Goal: Information Seeking & Learning: Learn about a topic

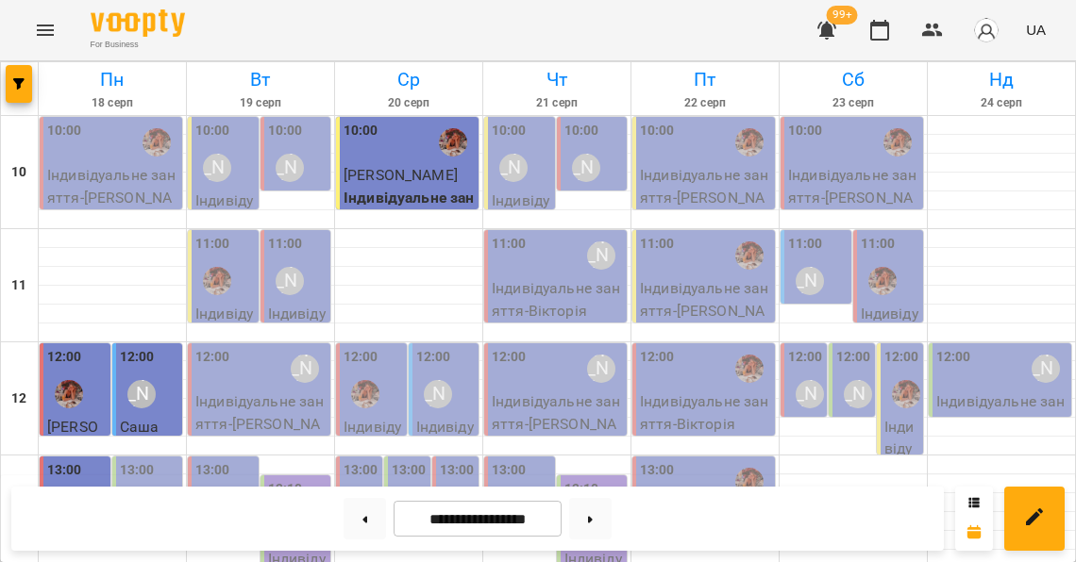
click at [59, 36] on button "Menu" at bounding box center [45, 30] width 45 height 45
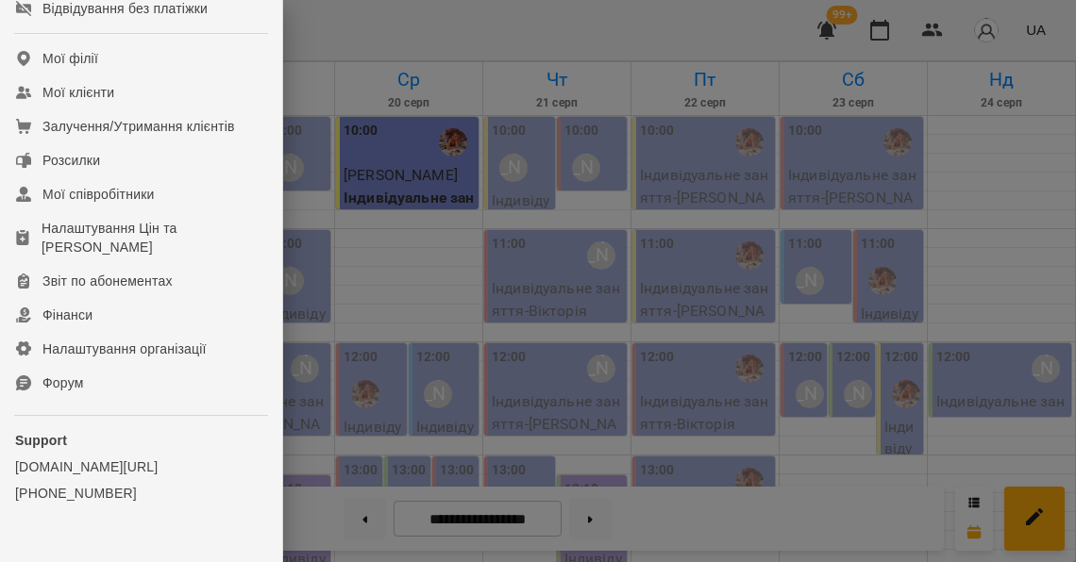
scroll to position [445, 0]
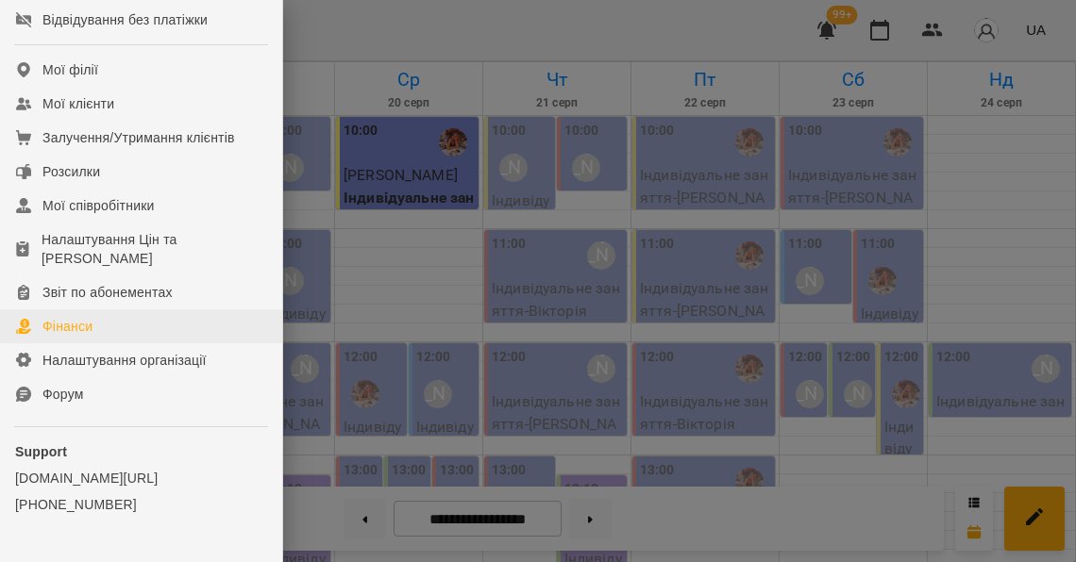
click at [107, 343] on link "Фінанси" at bounding box center [141, 327] width 282 height 34
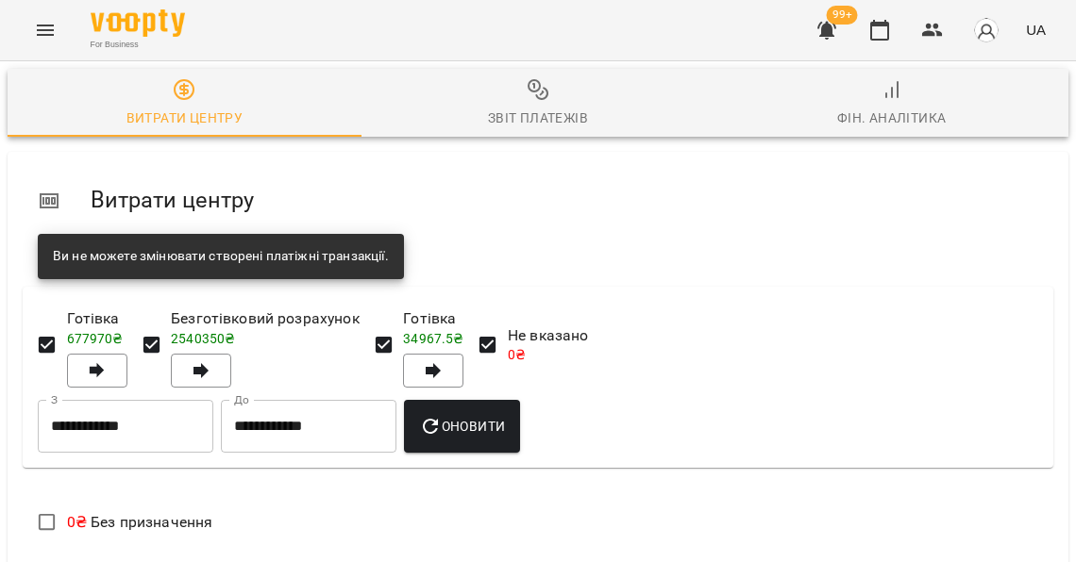
scroll to position [130, 0]
click at [177, 400] on input "**********" at bounding box center [126, 426] width 176 height 53
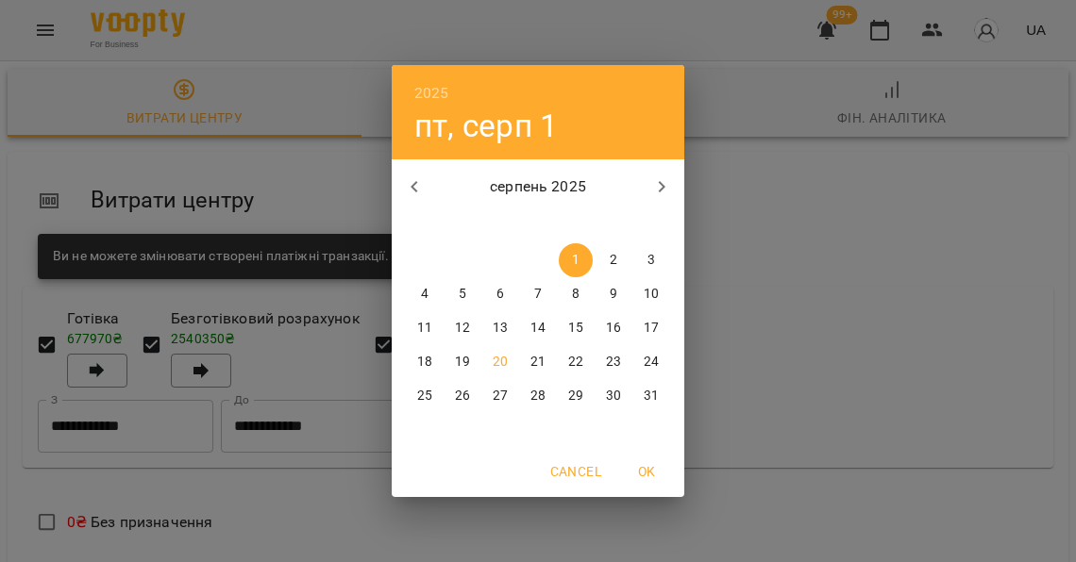
click at [412, 189] on icon "button" at bounding box center [414, 187] width 23 height 23
click at [413, 189] on icon "button" at bounding box center [414, 187] width 23 height 23
click at [412, 189] on icon "button" at bounding box center [414, 187] width 23 height 23
click at [467, 266] on button "1" at bounding box center [462, 260] width 34 height 34
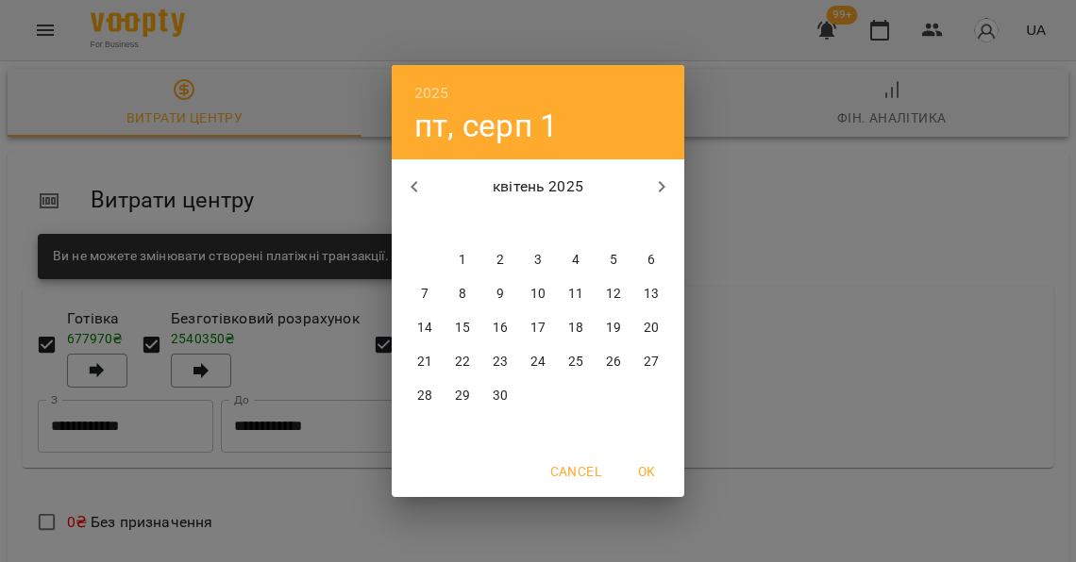
type input "**********"
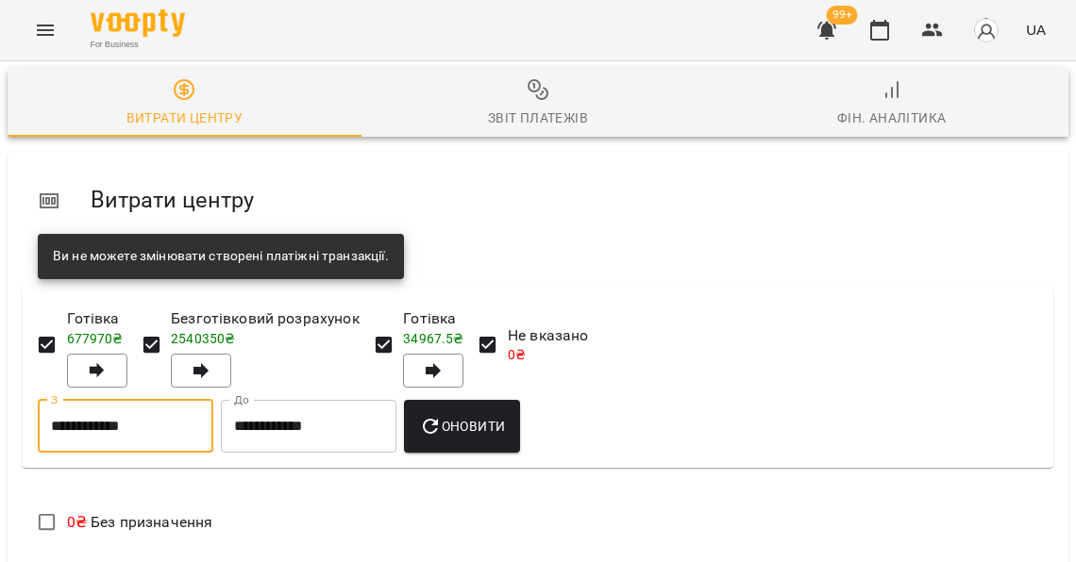
click at [361, 400] on input "**********" at bounding box center [309, 426] width 176 height 53
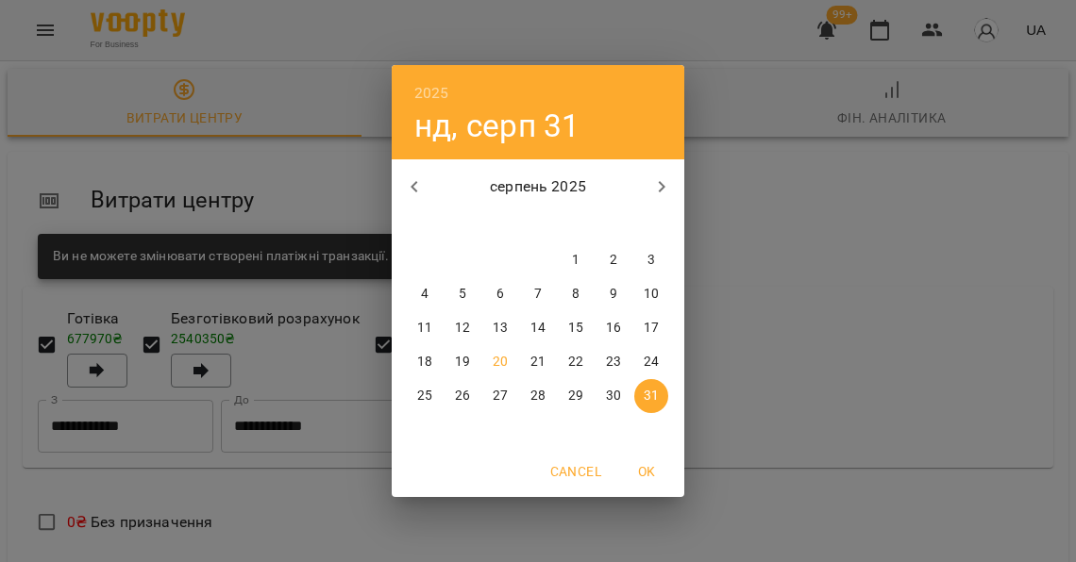
click at [424, 185] on button "button" at bounding box center [414, 186] width 45 height 45
click at [419, 194] on icon "button" at bounding box center [414, 187] width 23 height 23
click at [392, 194] on div "травень 2025" at bounding box center [538, 186] width 293 height 45
click at [410, 193] on icon "button" at bounding box center [414, 187] width 23 height 23
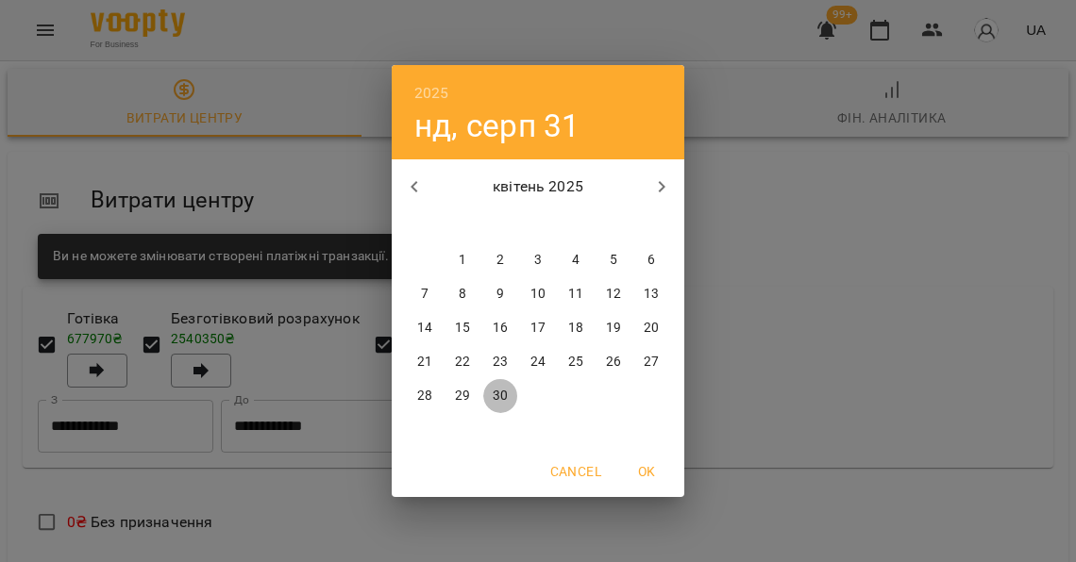
click at [487, 387] on span "30" at bounding box center [500, 396] width 34 height 19
type input "**********"
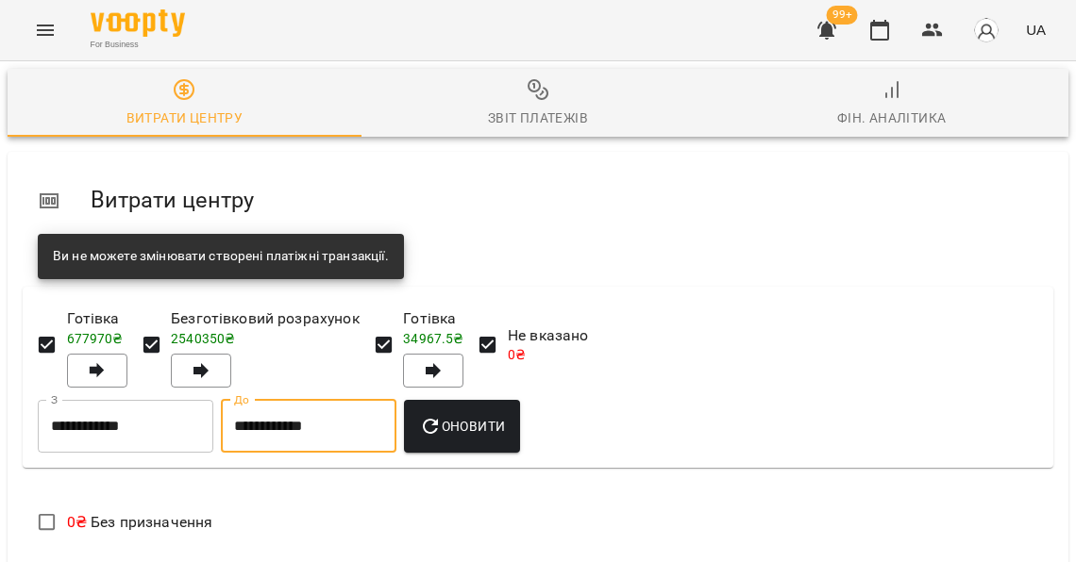
click at [496, 415] on span "Оновити" at bounding box center [462, 426] width 86 height 23
click at [516, 112] on div "Звіт платежів" at bounding box center [538, 118] width 100 height 23
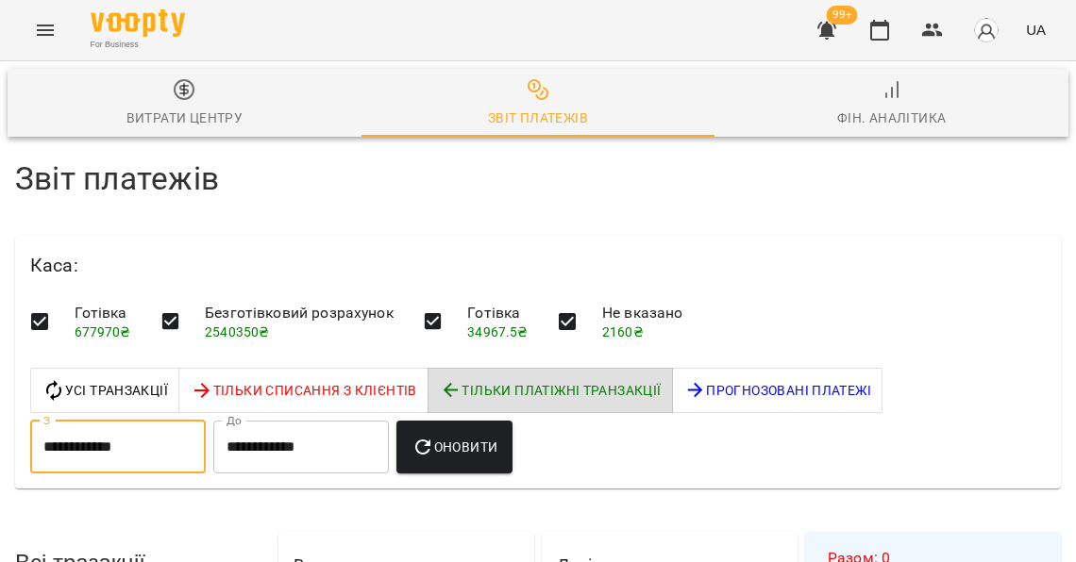
click at [172, 430] on input "**********" at bounding box center [118, 447] width 176 height 53
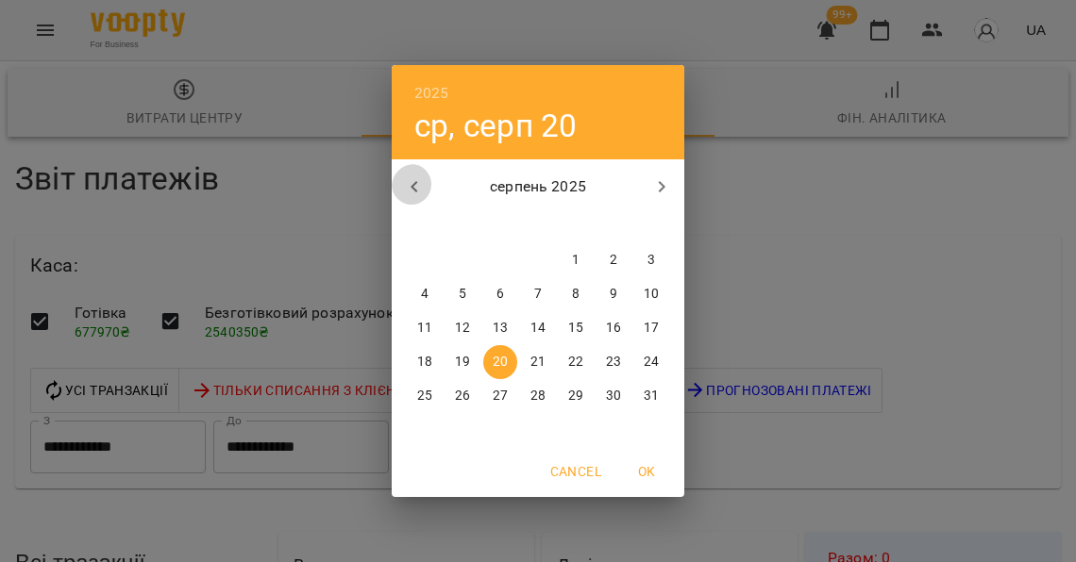
click at [427, 187] on button "button" at bounding box center [414, 186] width 45 height 45
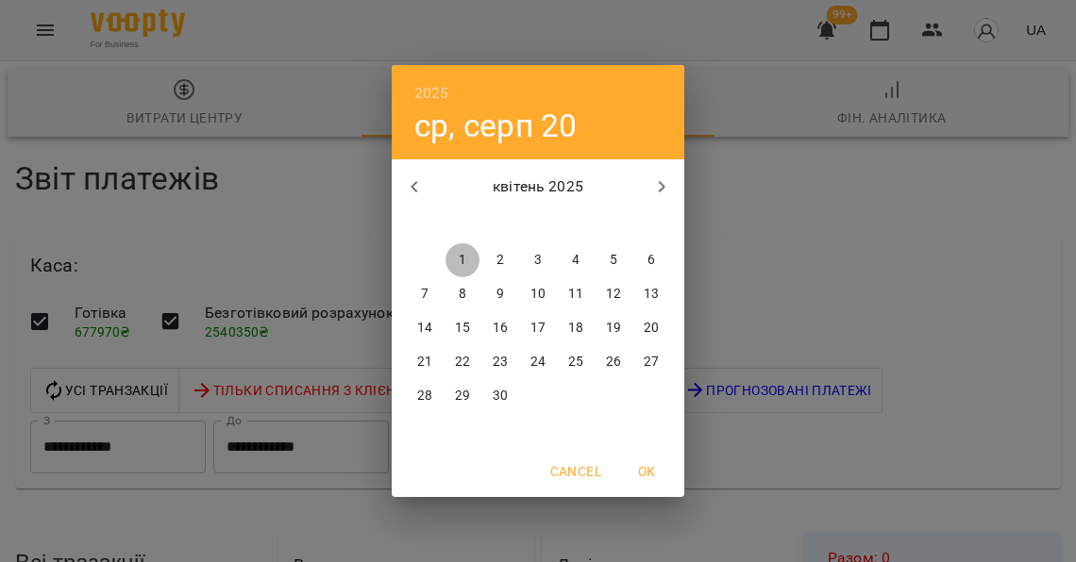
click at [461, 256] on p "1" at bounding box center [463, 260] width 8 height 19
type input "**********"
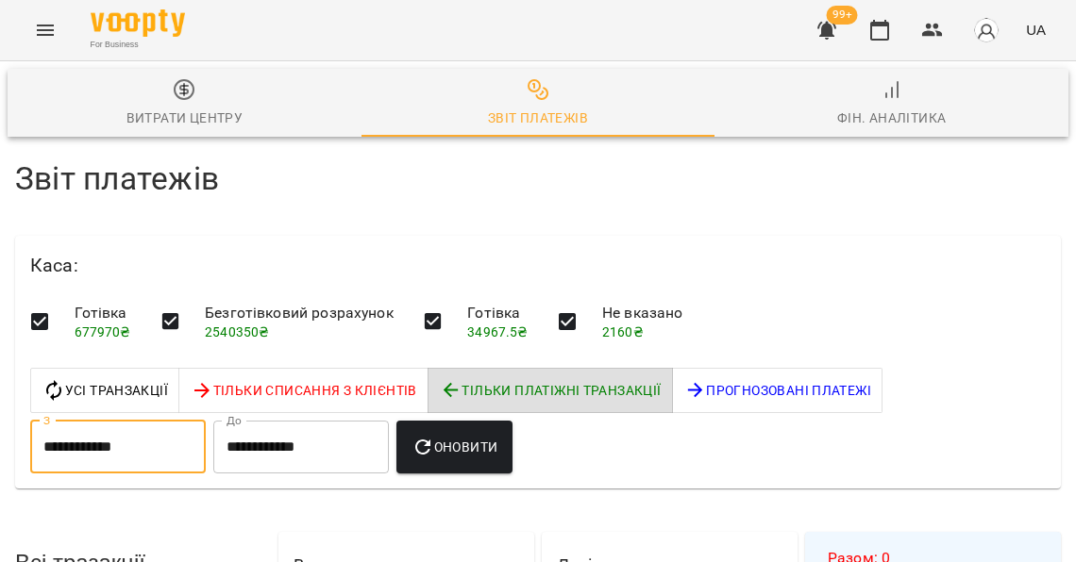
click at [353, 427] on input "**********" at bounding box center [301, 447] width 176 height 53
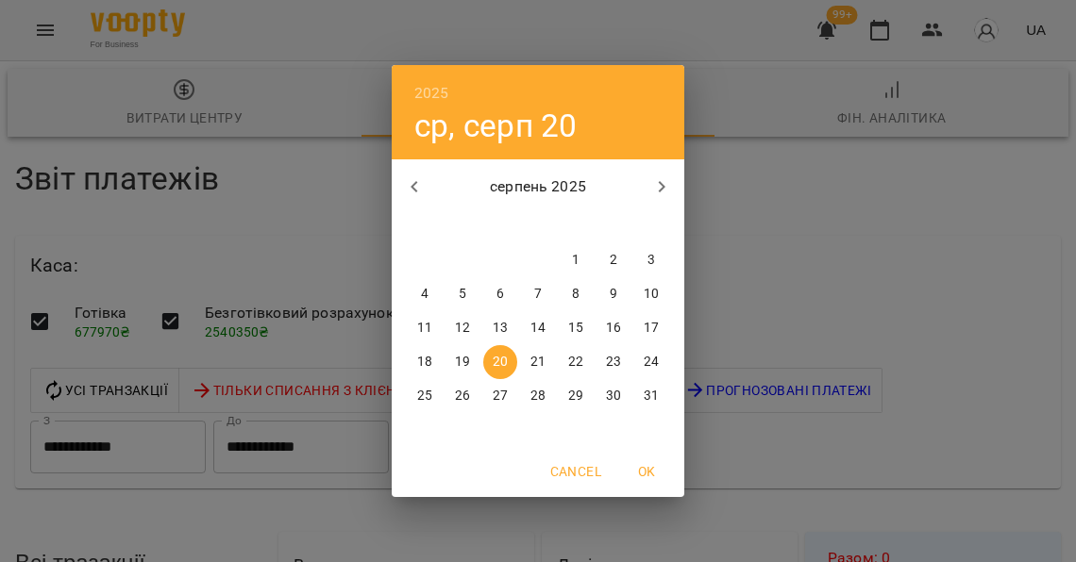
click at [419, 186] on icon "button" at bounding box center [414, 187] width 23 height 23
click at [417, 186] on icon "button" at bounding box center [414, 187] width 23 height 23
click at [498, 402] on p "30" at bounding box center [500, 396] width 15 height 19
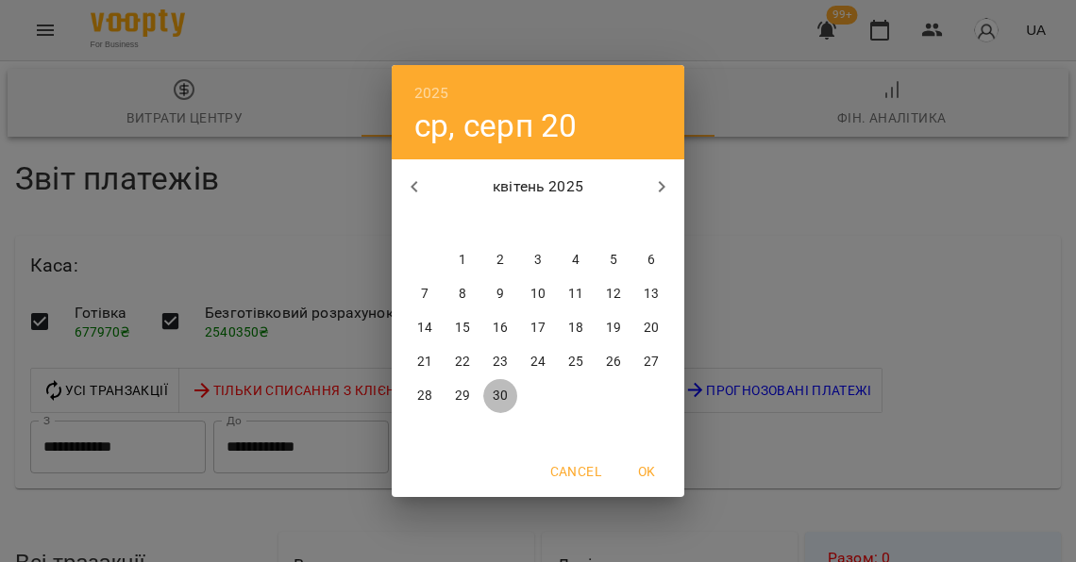
type input "**********"
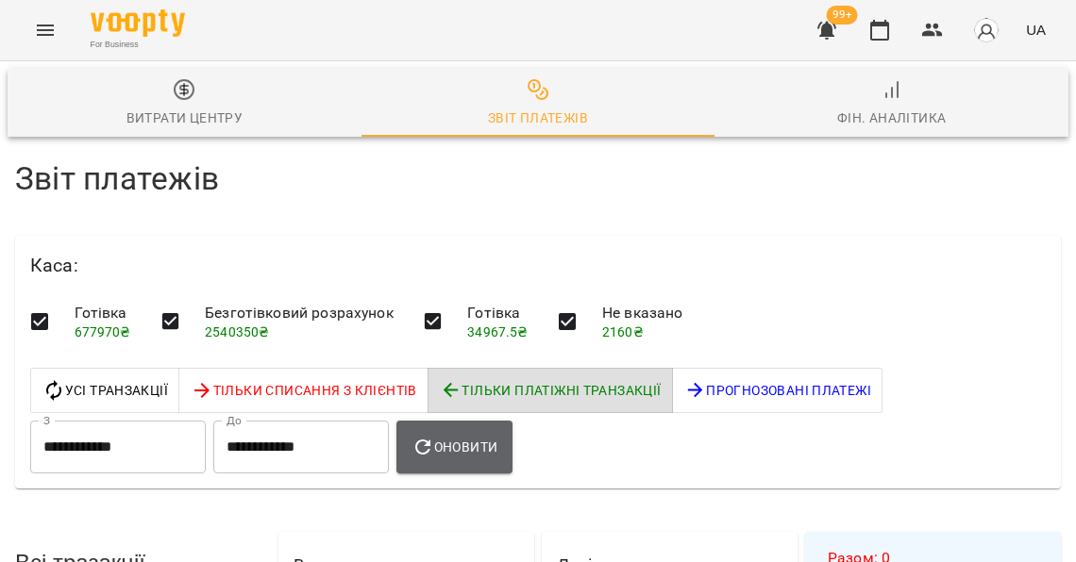
click at [496, 461] on button "Оновити" at bounding box center [454, 447] width 116 height 53
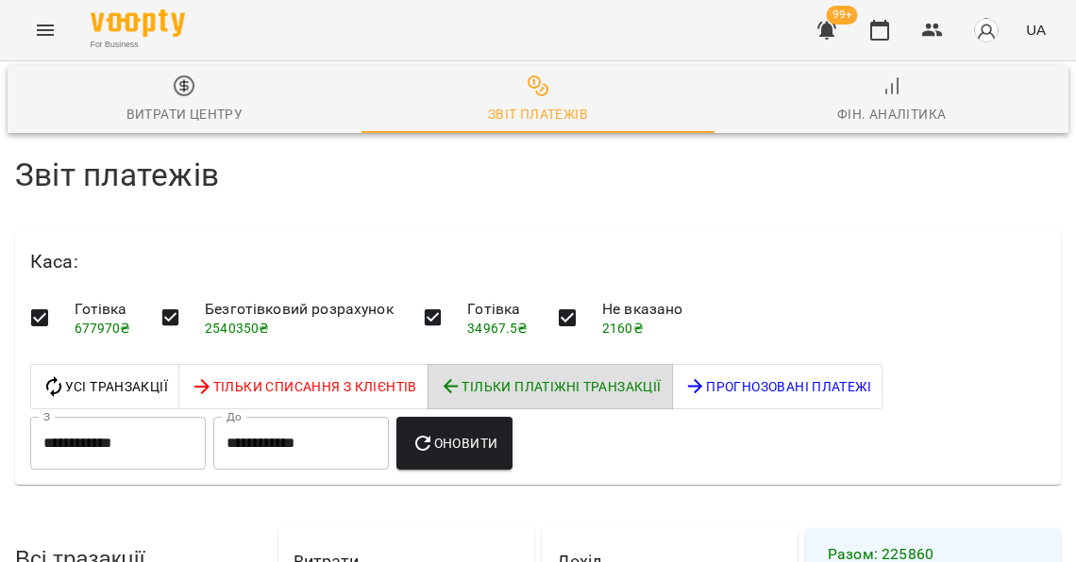
scroll to position [1057, 0]
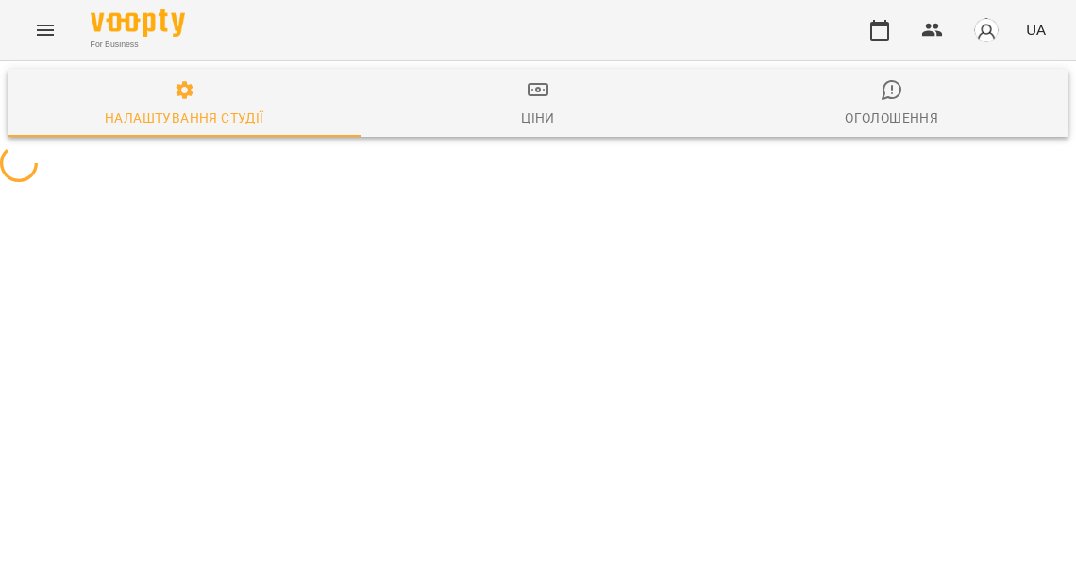
select select "**"
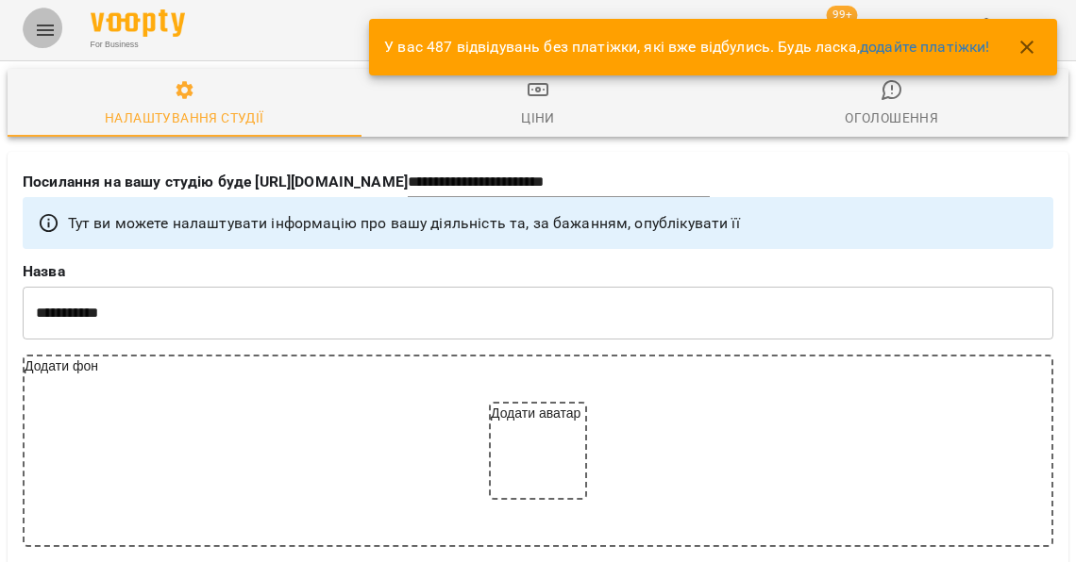
click at [45, 34] on icon "Menu" at bounding box center [45, 30] width 17 height 11
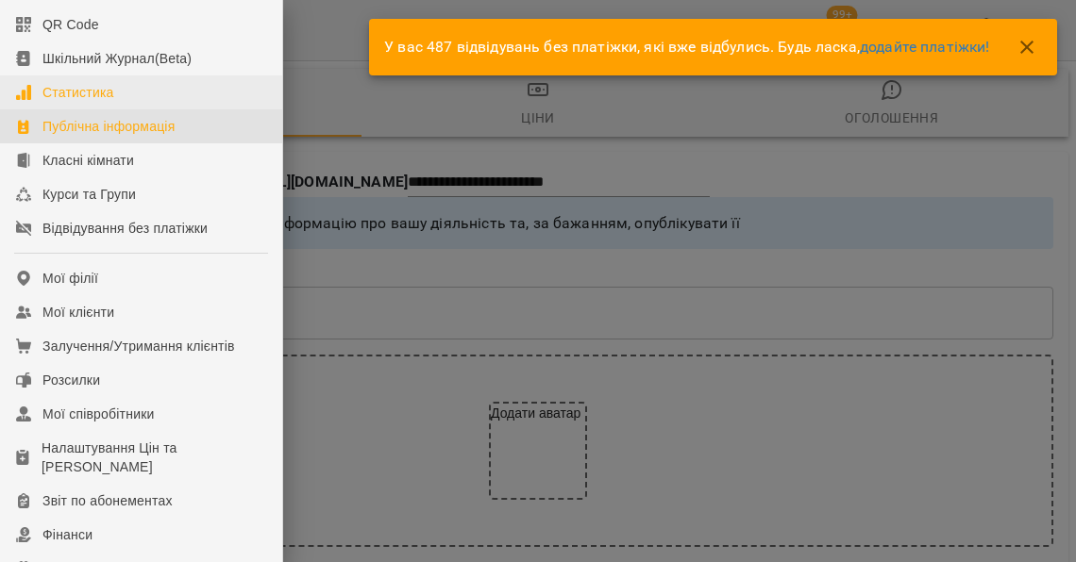
scroll to position [245, 0]
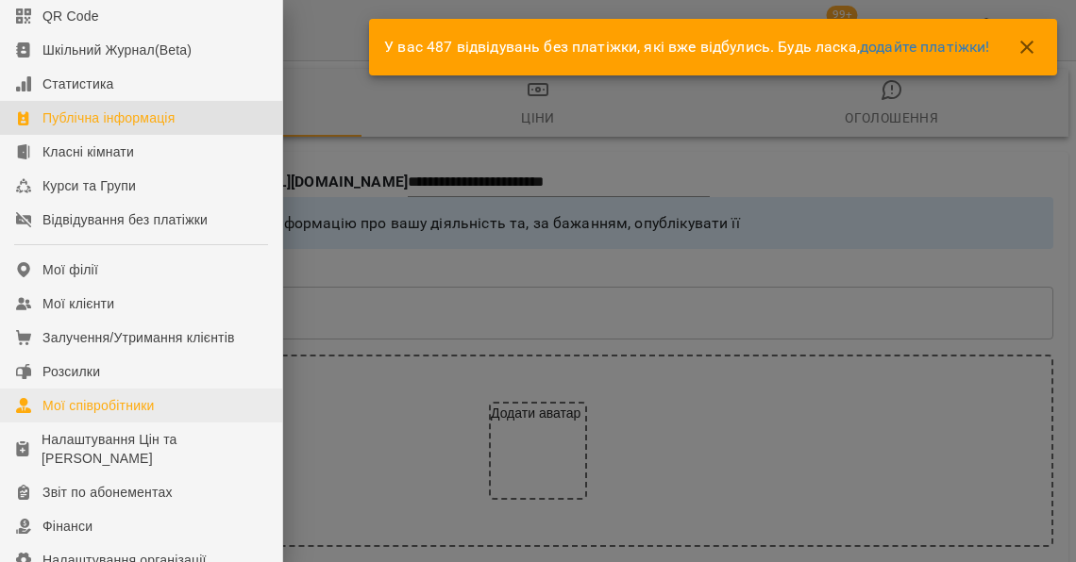
click at [122, 415] on div "Мої співробітники" at bounding box center [98, 405] width 112 height 19
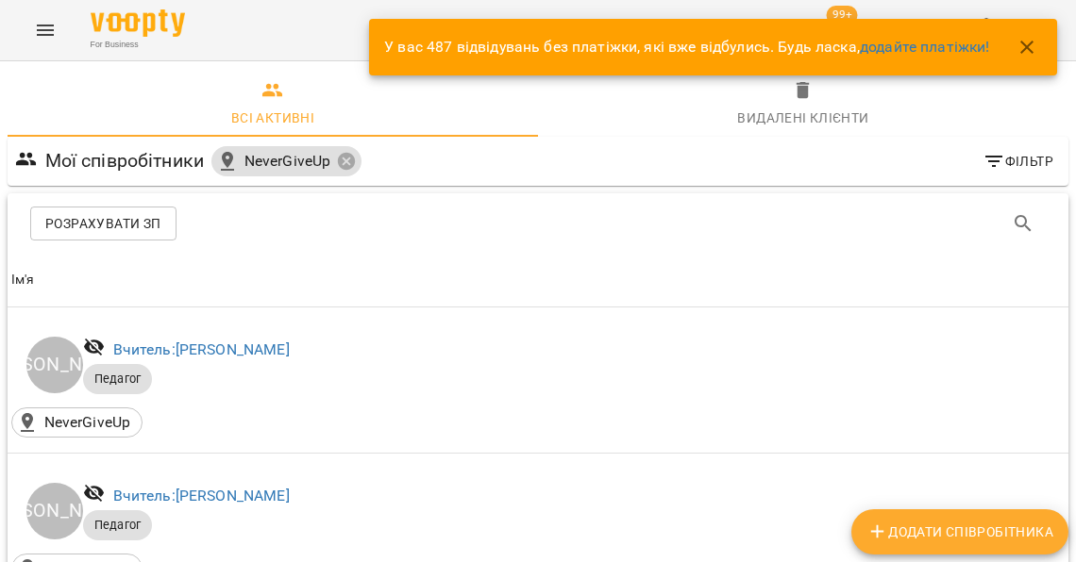
click at [1030, 45] on icon "button" at bounding box center [1026, 47] width 13 height 13
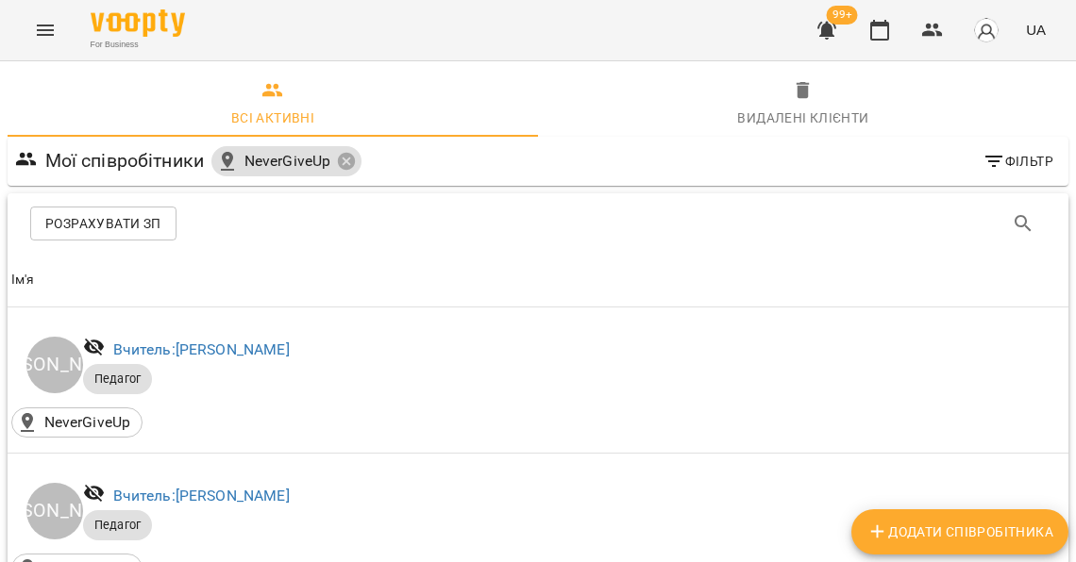
click at [136, 226] on span "Розрахувати ЗП" at bounding box center [103, 223] width 116 height 23
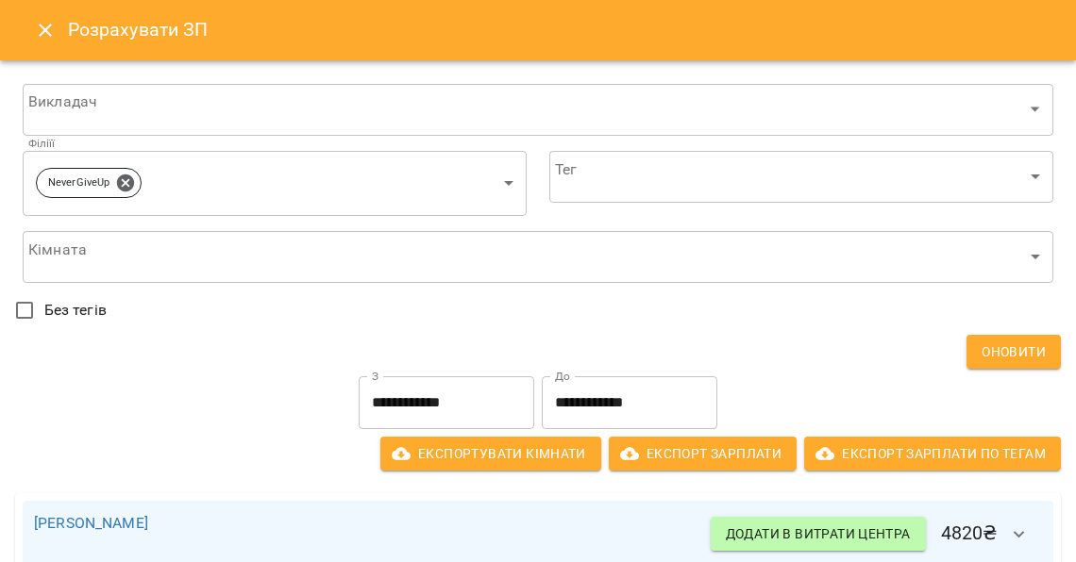
click at [396, 404] on input "**********" at bounding box center [447, 403] width 176 height 53
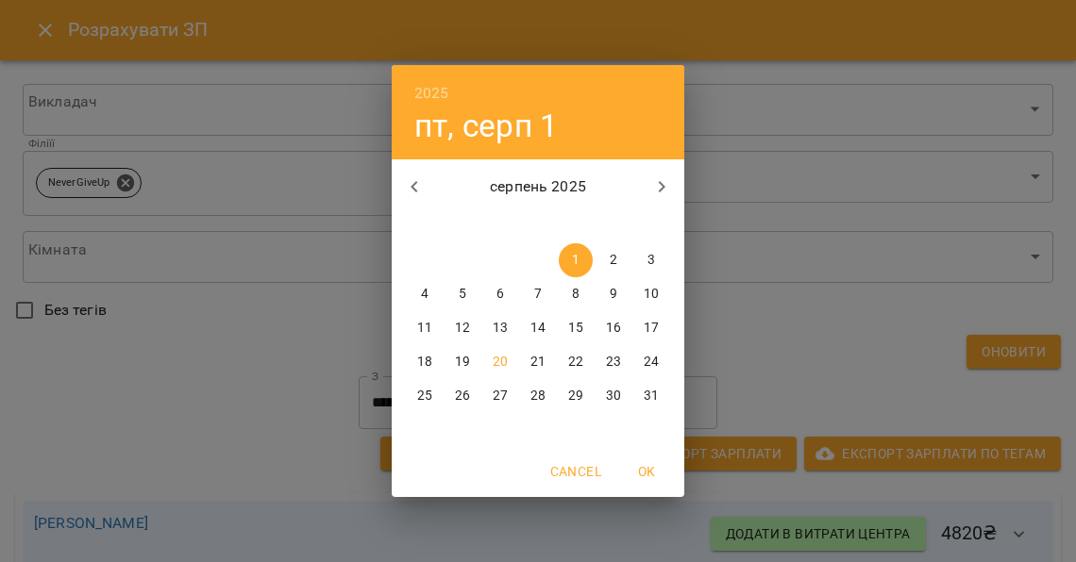
click at [415, 189] on icon "button" at bounding box center [414, 187] width 23 height 23
click at [415, 181] on icon "button" at bounding box center [414, 187] width 23 height 23
click at [461, 256] on p "1" at bounding box center [463, 260] width 8 height 19
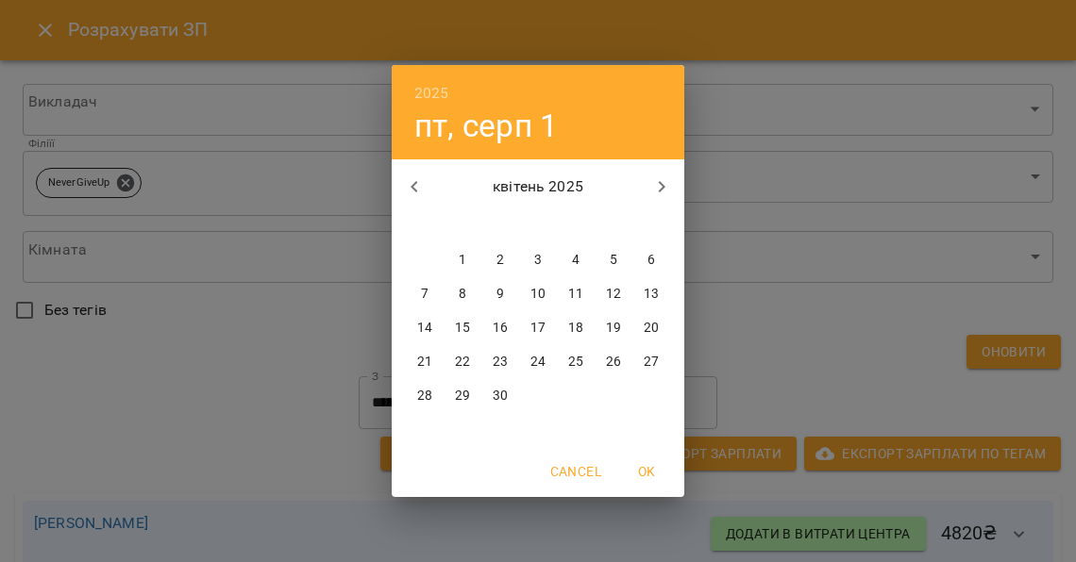
type input "**********"
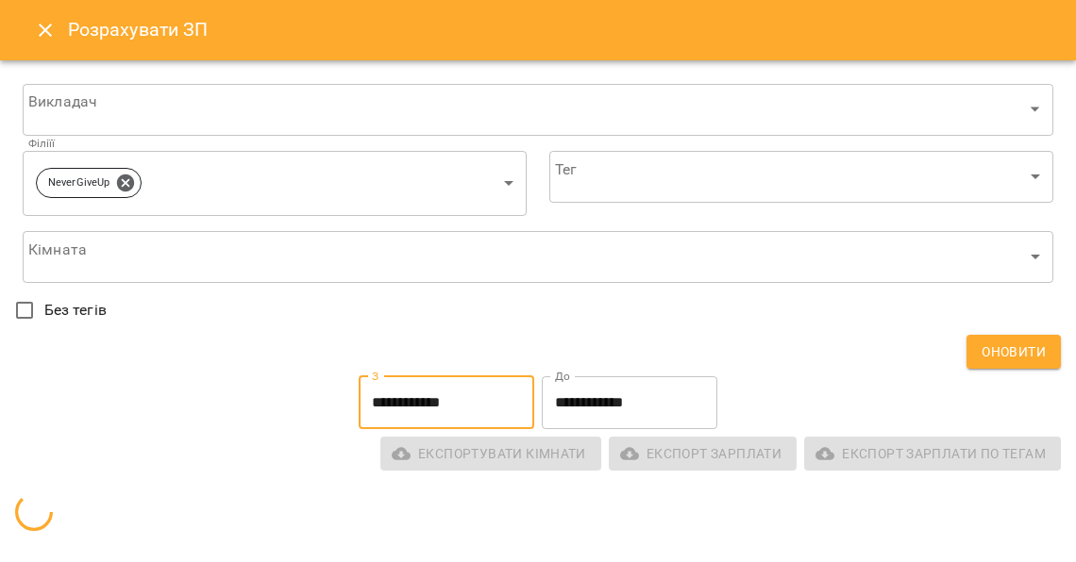
click at [638, 396] on input "**********" at bounding box center [630, 403] width 176 height 53
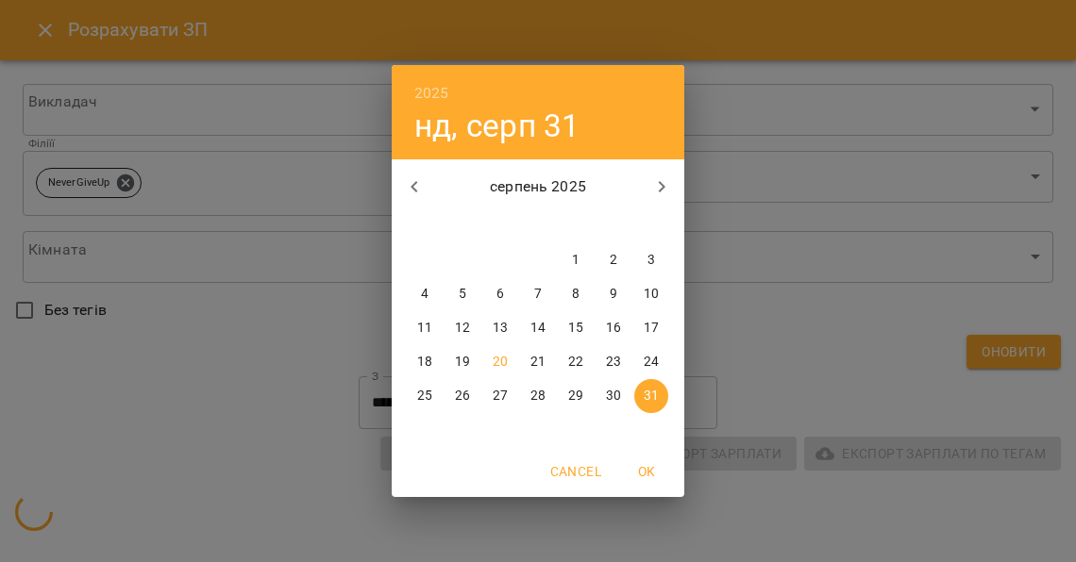
click at [417, 191] on icon "button" at bounding box center [414, 187] width 23 height 23
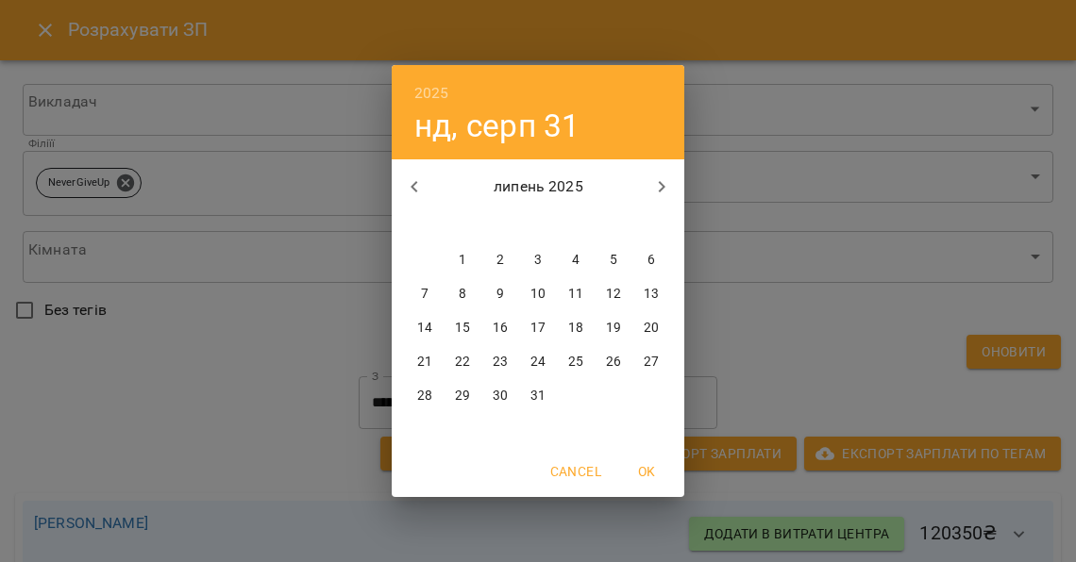
click at [417, 191] on icon "button" at bounding box center [414, 187] width 23 height 23
click at [419, 191] on icon "button" at bounding box center [414, 187] width 23 height 23
click at [500, 394] on p "30" at bounding box center [500, 396] width 15 height 19
type input "**********"
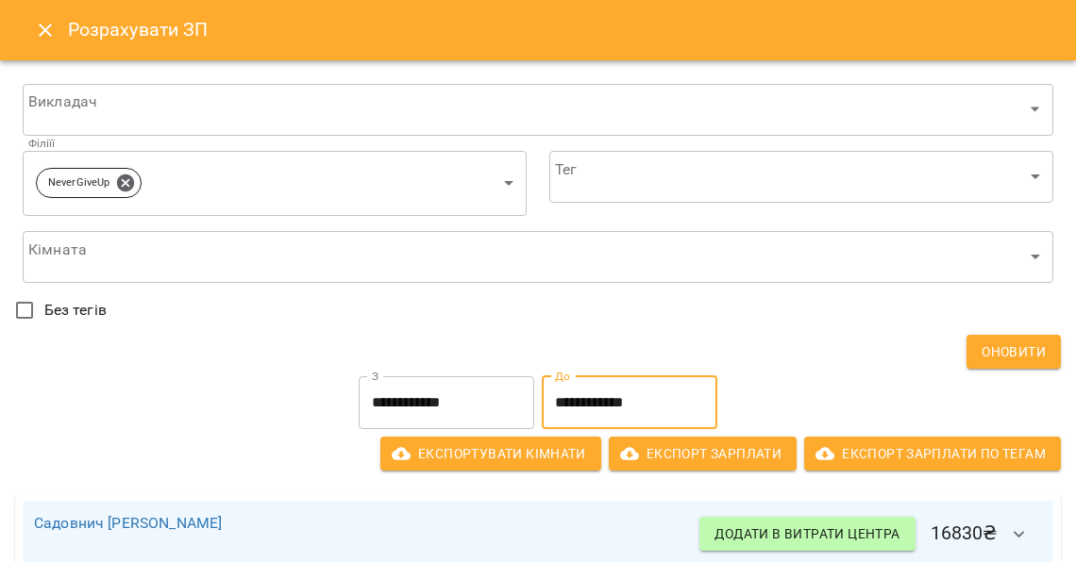
click at [34, 41] on button "Close" at bounding box center [45, 30] width 45 height 45
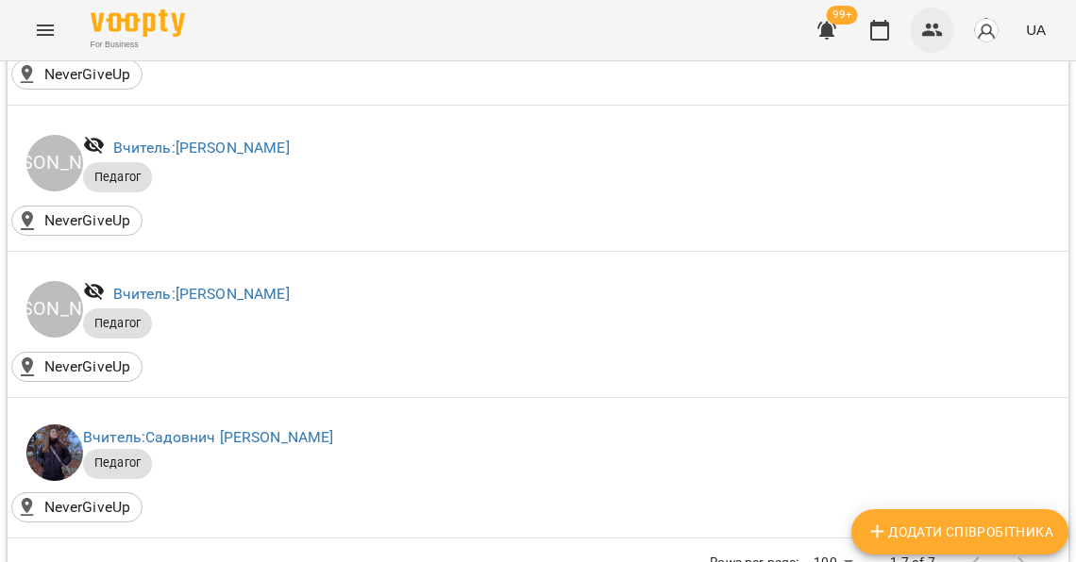
click at [940, 29] on icon "button" at bounding box center [932, 30] width 23 height 23
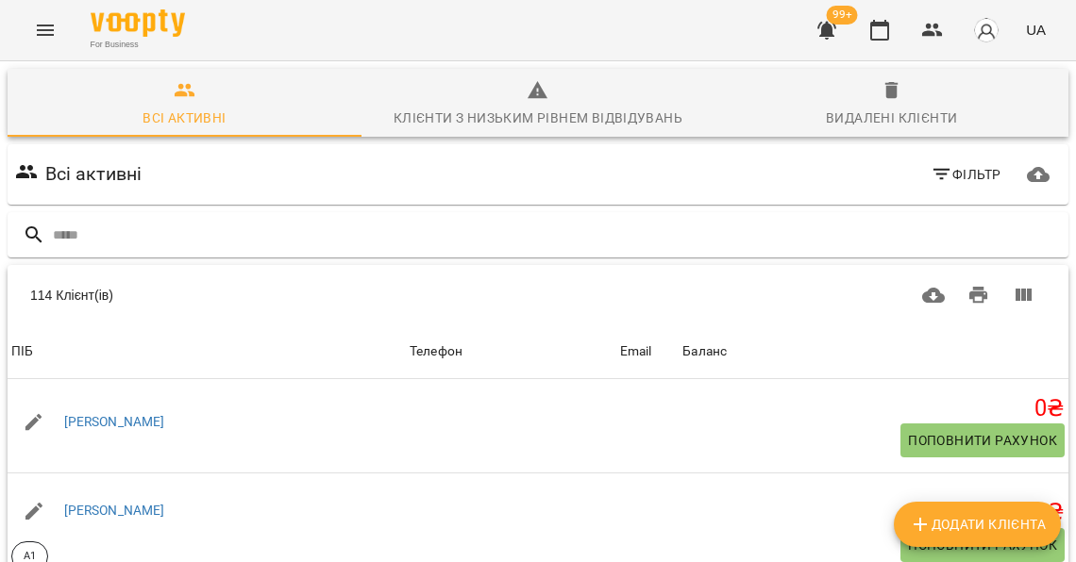
click at [957, 172] on span "Фільтр" at bounding box center [965, 174] width 71 height 23
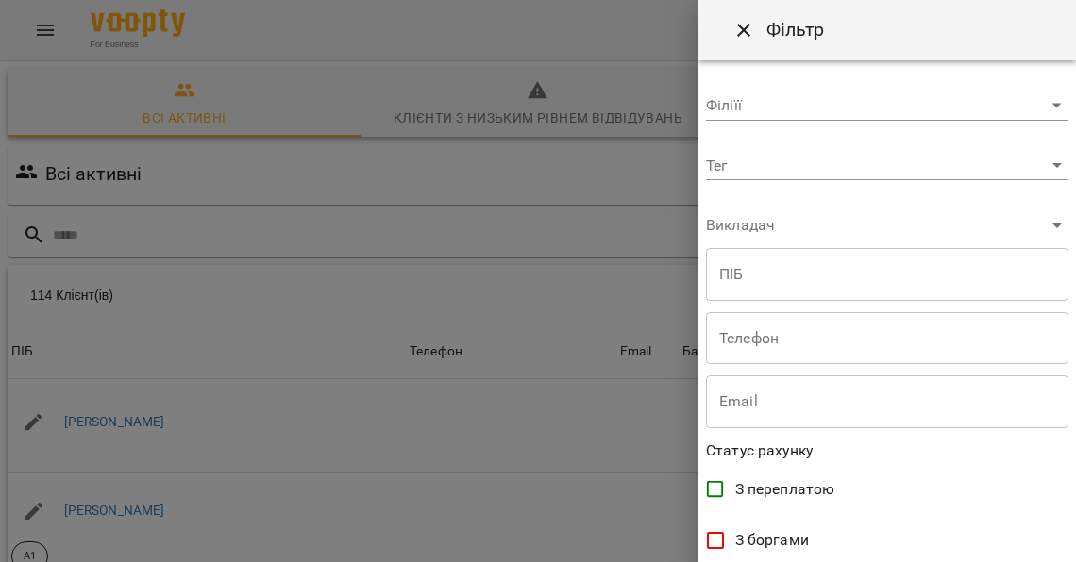
click at [846, 106] on body "For Business 99+ UA Всі активні Клієнти з низьким рівнем відвідувань Видалені к…" at bounding box center [538, 493] width 1076 height 986
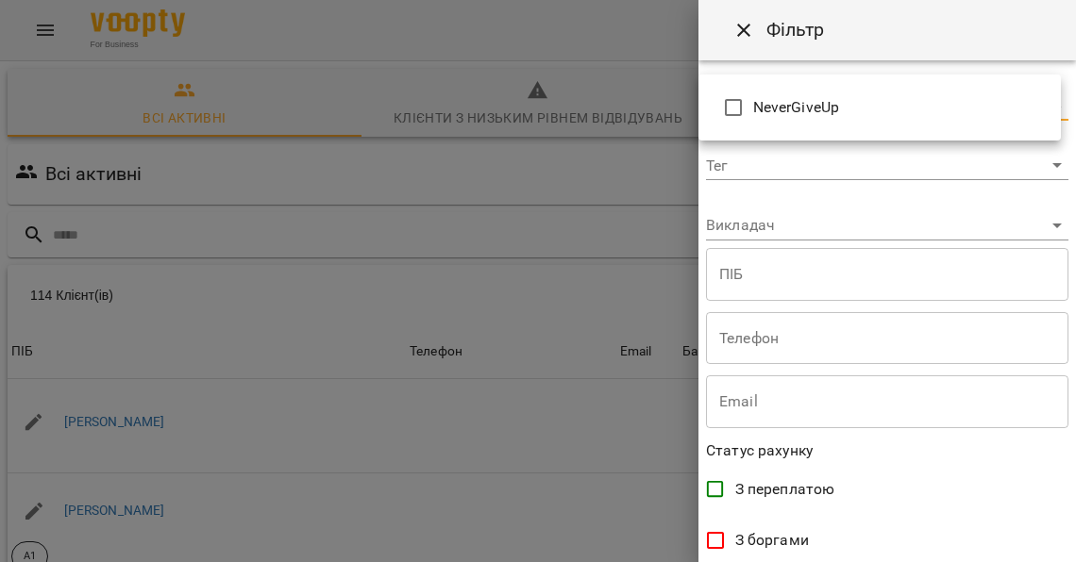
click at [830, 159] on div at bounding box center [538, 281] width 1076 height 562
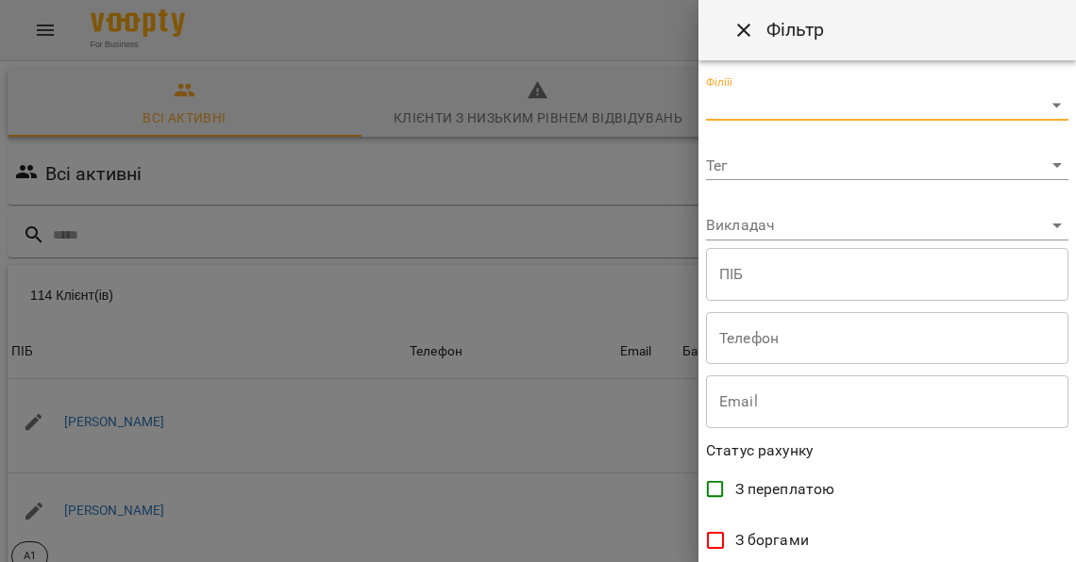
click at [814, 232] on body "For Business 99+ UA Всі активні Клієнти з низьким рівнем відвідувань Видалені к…" at bounding box center [538, 493] width 1076 height 986
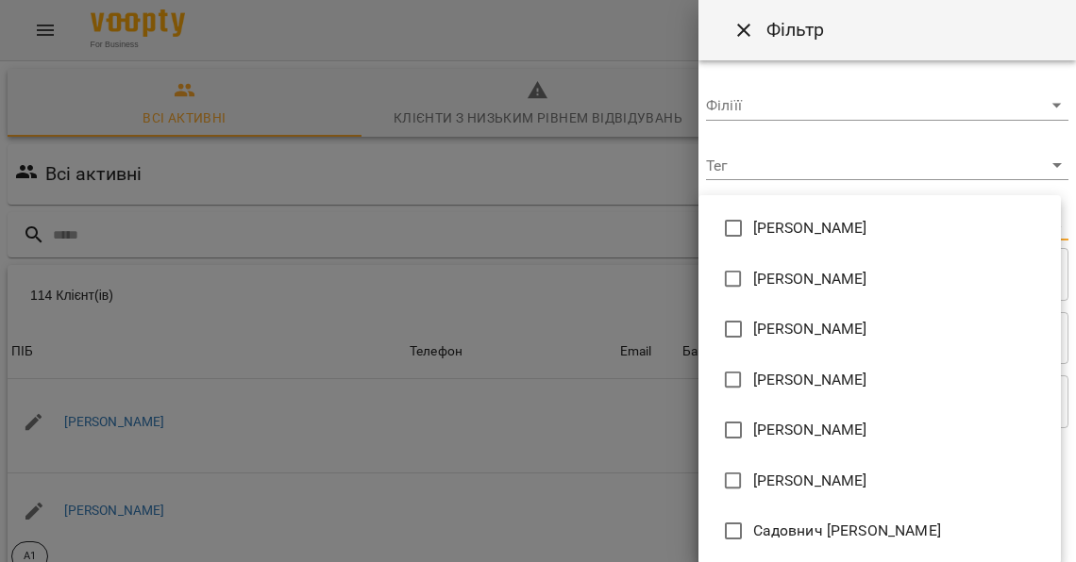
click at [824, 192] on div at bounding box center [538, 281] width 1076 height 562
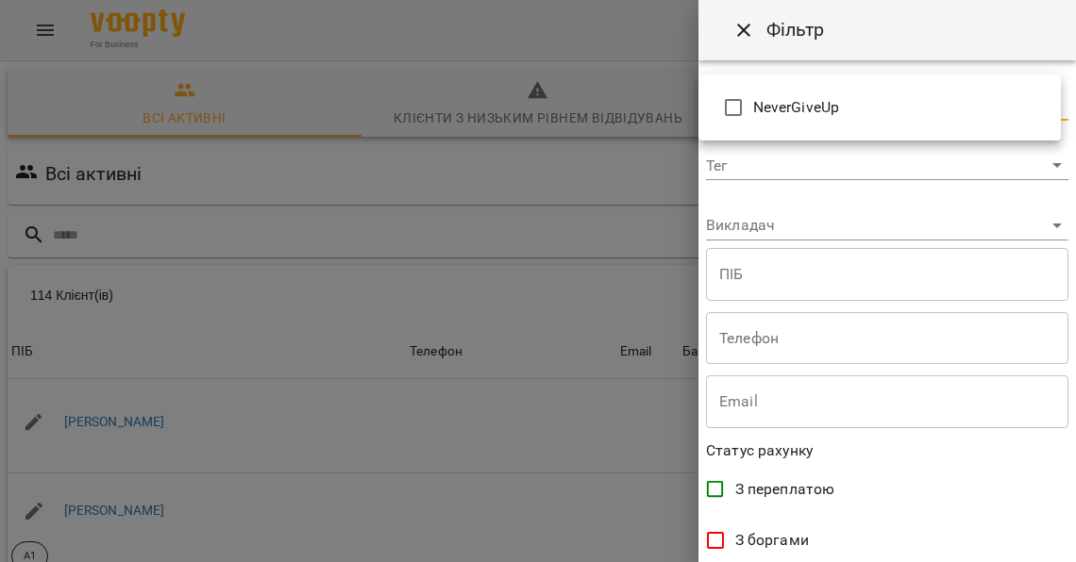
click at [809, 101] on body "For Business 99+ UA Всі активні Клієнти з низьким рівнем відвідувань Видалені к…" at bounding box center [538, 493] width 1076 height 986
click at [829, 176] on div at bounding box center [538, 281] width 1076 height 562
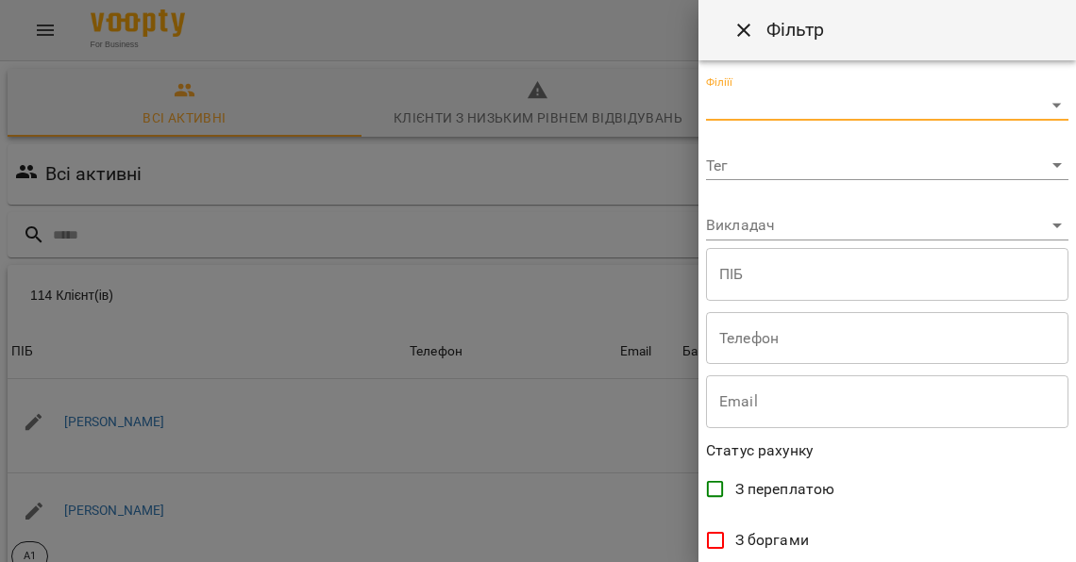
click at [816, 166] on body "For Business 99+ UA Всі активні Клієнти з низьким рівнем відвідувань Видалені к…" at bounding box center [538, 493] width 1076 height 986
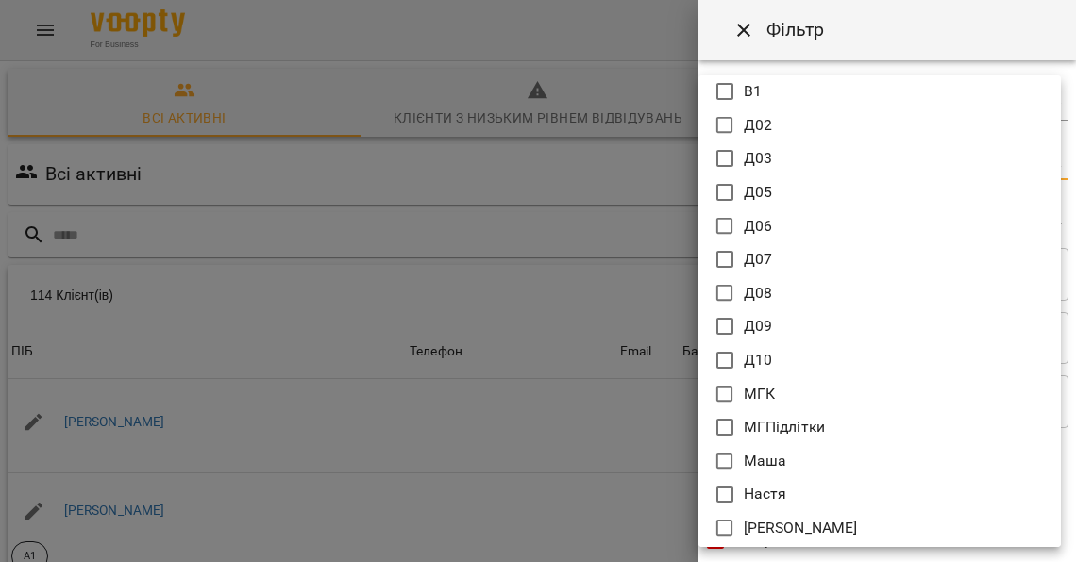
scroll to position [142, 0]
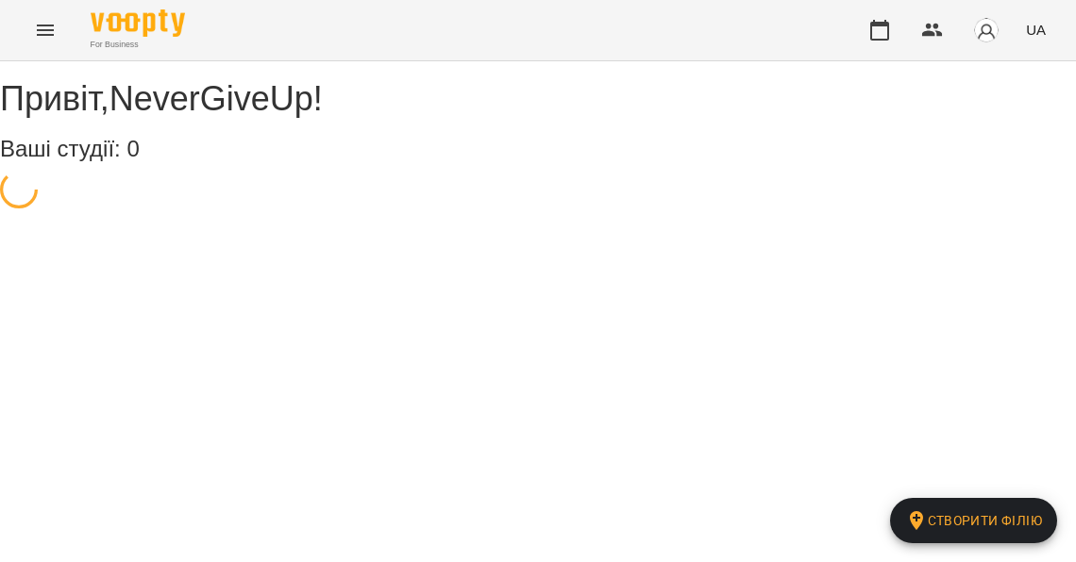
select select "**"
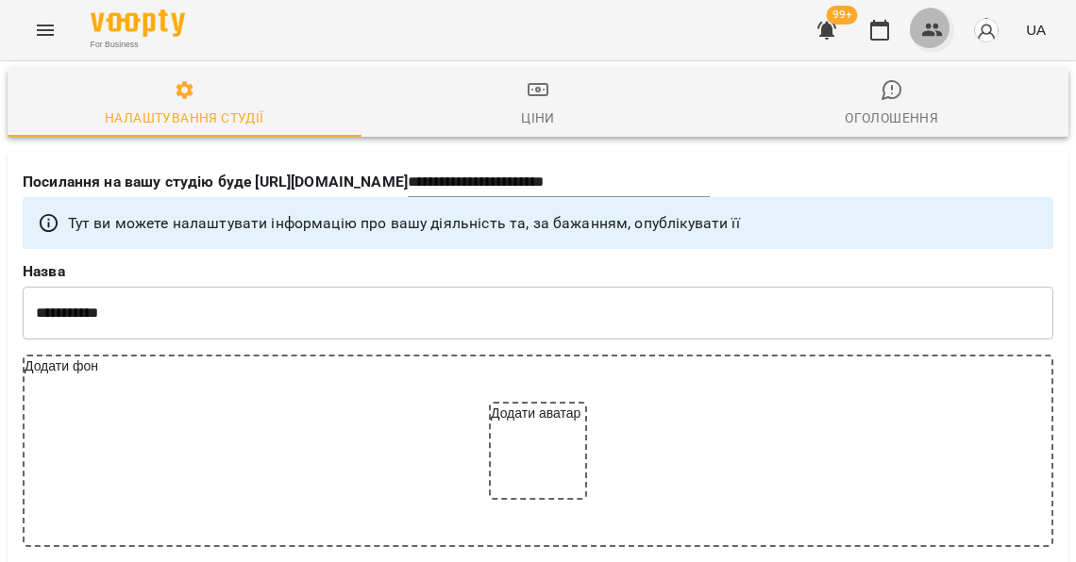
click at [933, 41] on button "button" at bounding box center [932, 30] width 45 height 45
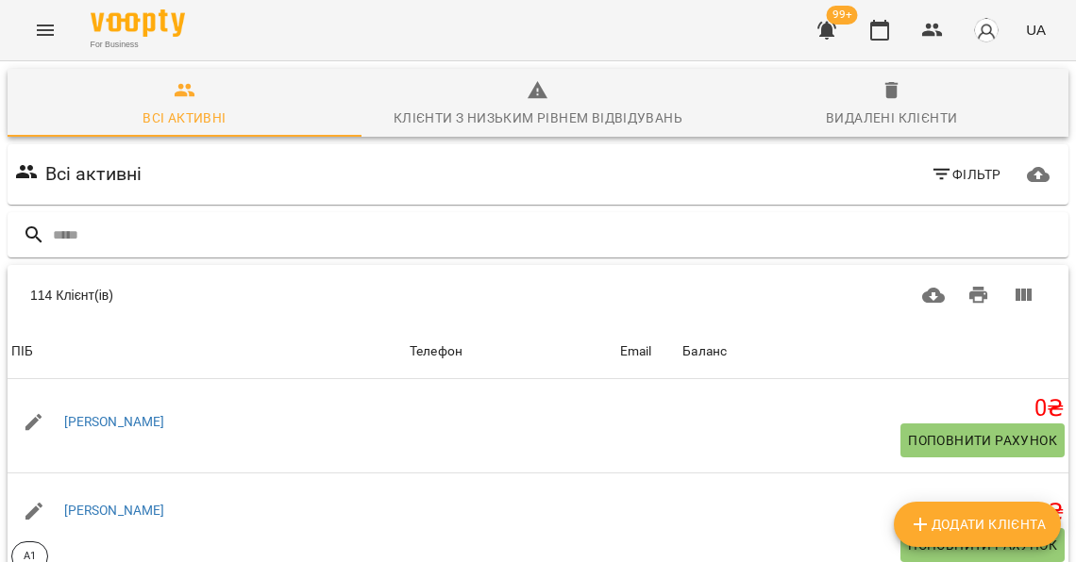
scroll to position [19, 0]
click at [958, 163] on span "Фільтр" at bounding box center [965, 174] width 71 height 23
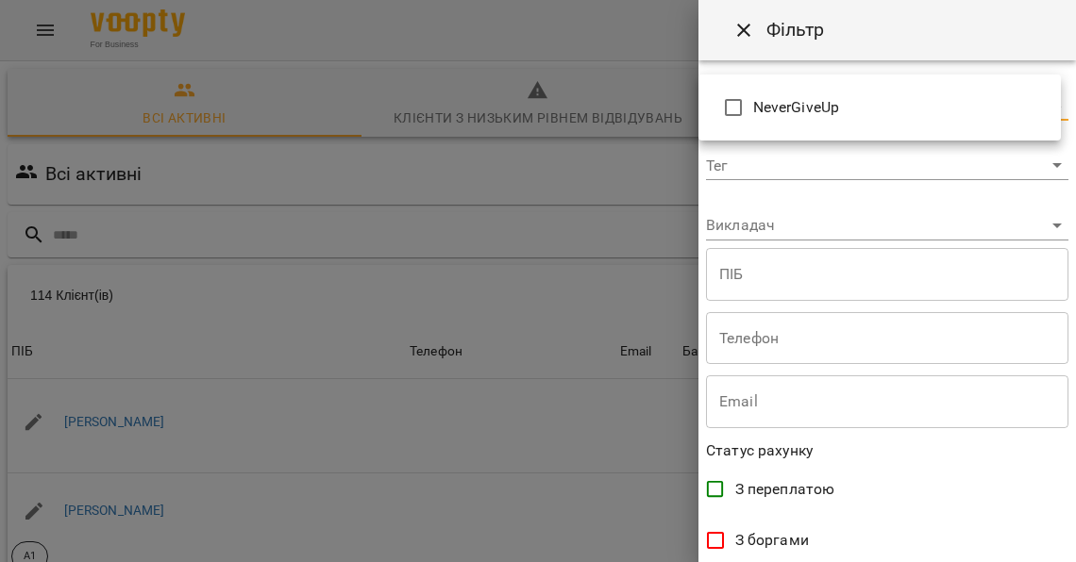
click at [774, 117] on body "For Business 99+ UA Всі активні Клієнти з низьким рівнем відвідувань Видалені к…" at bounding box center [538, 493] width 1076 height 986
click at [802, 159] on div at bounding box center [538, 281] width 1076 height 562
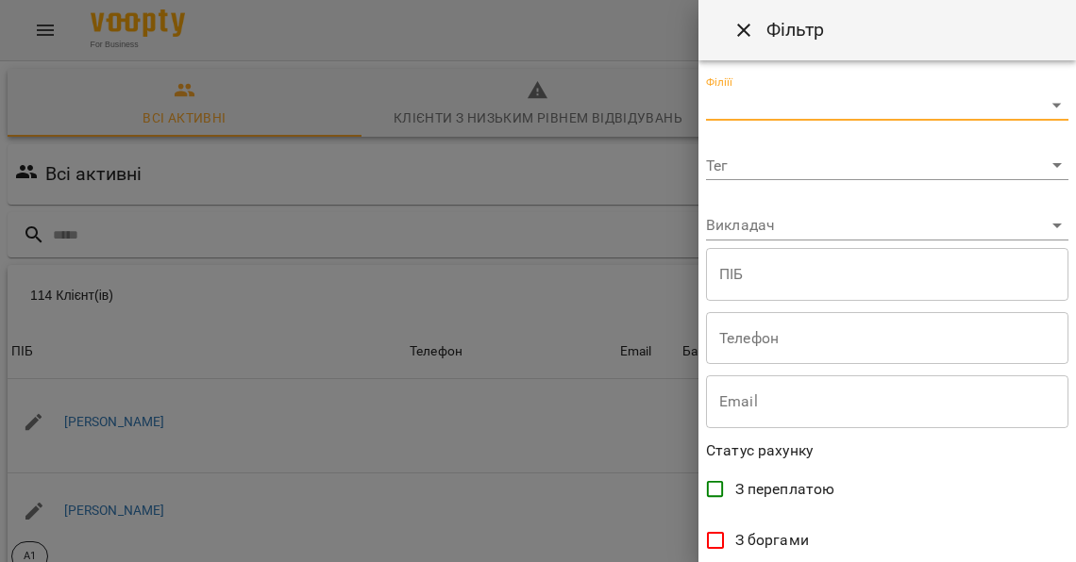
click at [786, 175] on body "For Business 99+ UA Всі активні Клієнти з низьким рівнем відвідувань Видалені к…" at bounding box center [538, 493] width 1076 height 986
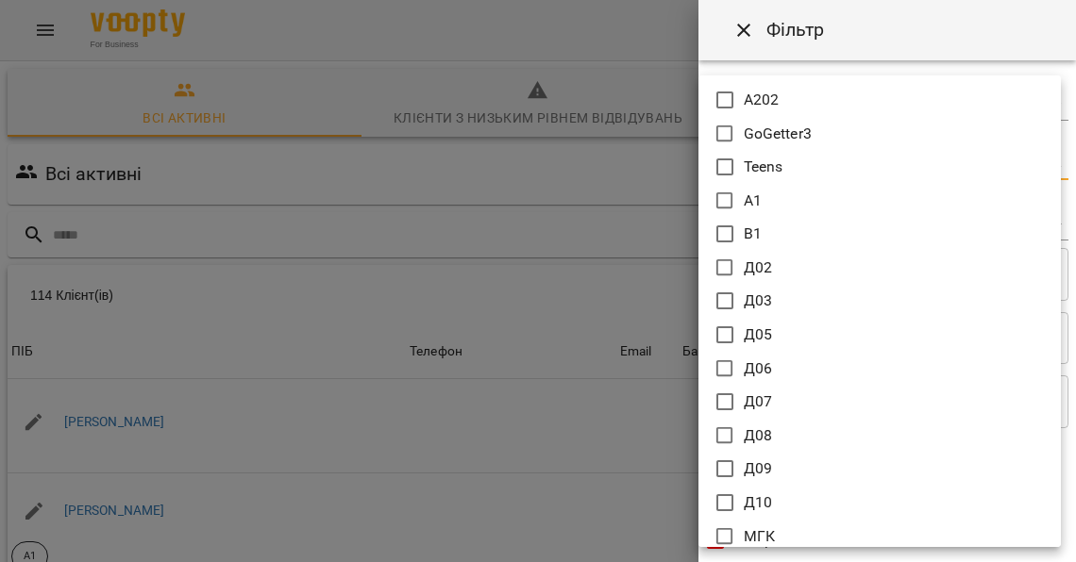
click at [909, 53] on div at bounding box center [538, 281] width 1076 height 562
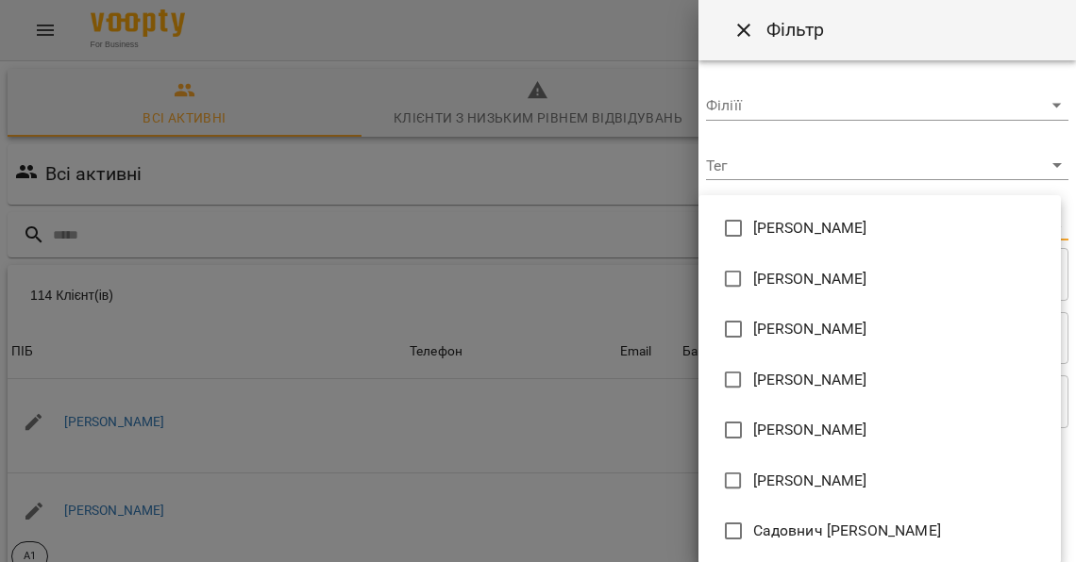
click at [755, 228] on body "For Business 99+ UA Всі активні Клієнти з низьким рівнем відвідувань Видалені к…" at bounding box center [538, 493] width 1076 height 986
click at [781, 190] on div at bounding box center [538, 281] width 1076 height 562
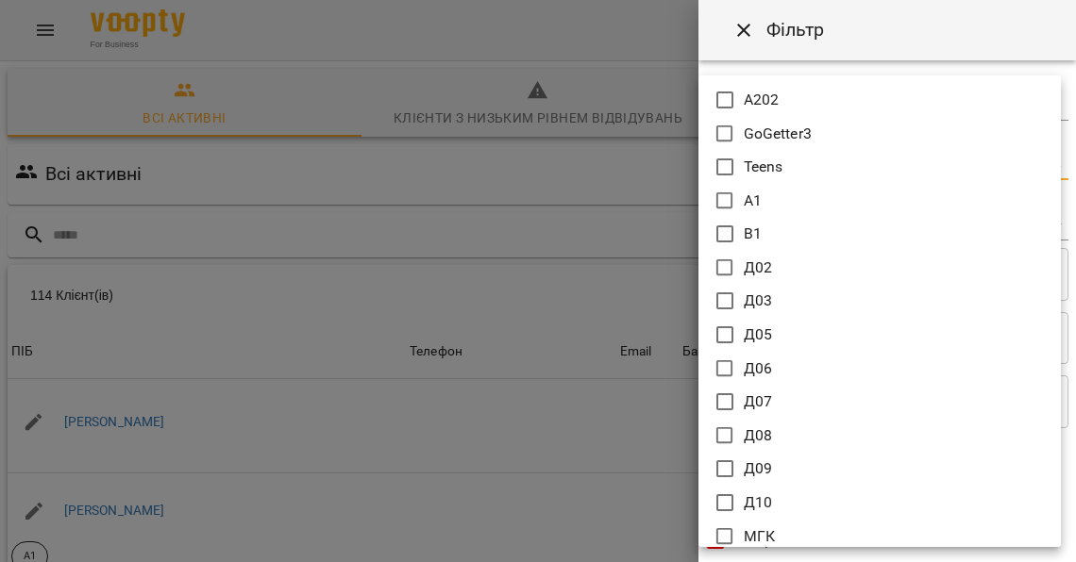
click at [775, 176] on body "For Business 99+ UA Всі активні Клієнти з низьким рівнем відвідувань Видалені к…" at bounding box center [538, 493] width 1076 height 986
click at [879, 31] on div at bounding box center [538, 281] width 1076 height 562
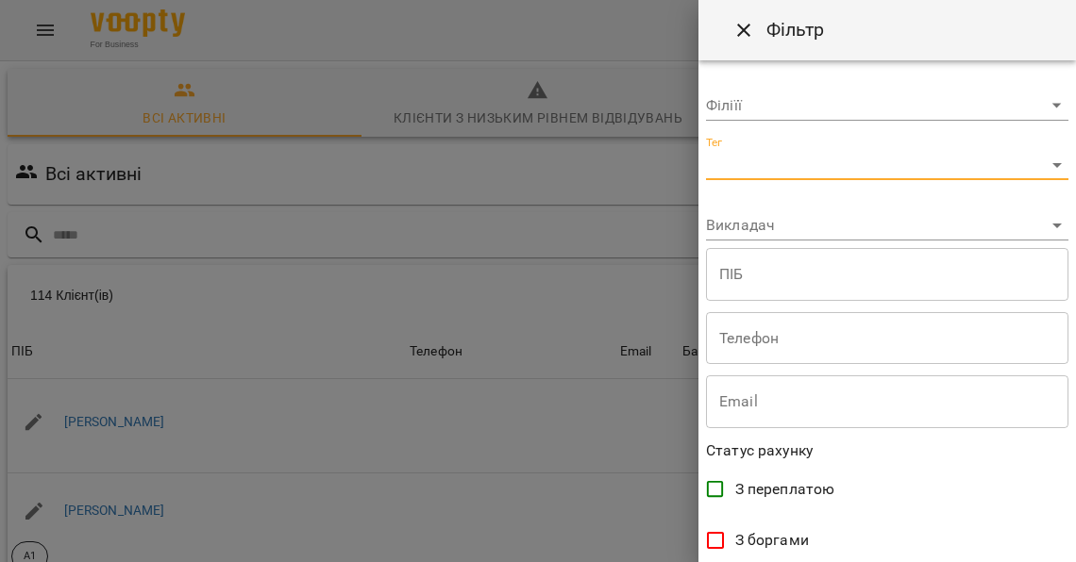
click at [759, 164] on body "For Business 99+ UA Всі активні Клієнти з низьким рівнем відвідувань Видалені к…" at bounding box center [538, 493] width 1076 height 986
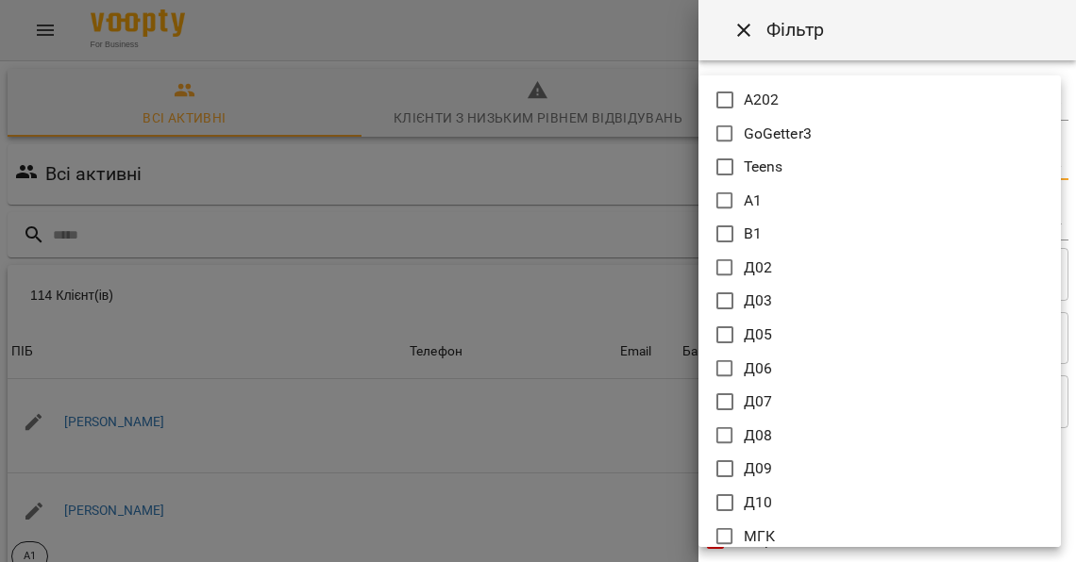
click at [725, 97] on icon at bounding box center [724, 100] width 23 height 23
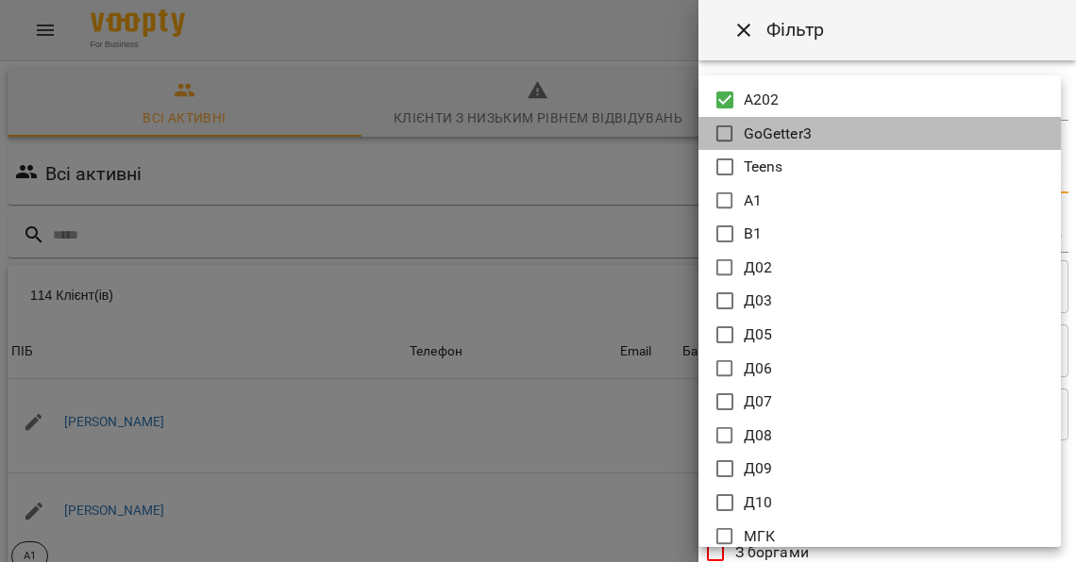
click at [725, 121] on li "GoGetter3" at bounding box center [879, 134] width 362 height 34
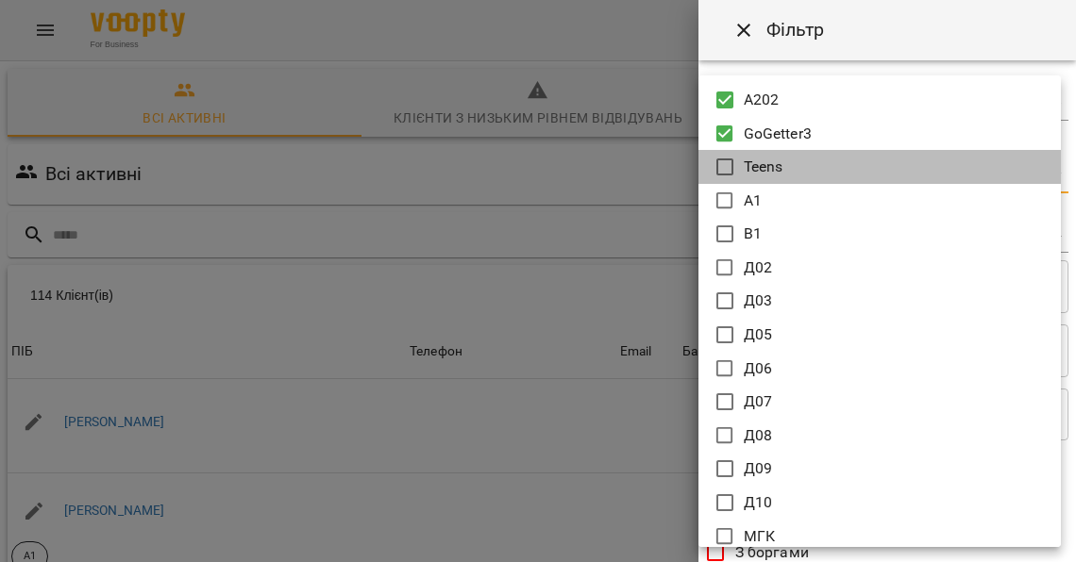
click at [725, 152] on li "Teens" at bounding box center [879, 167] width 362 height 34
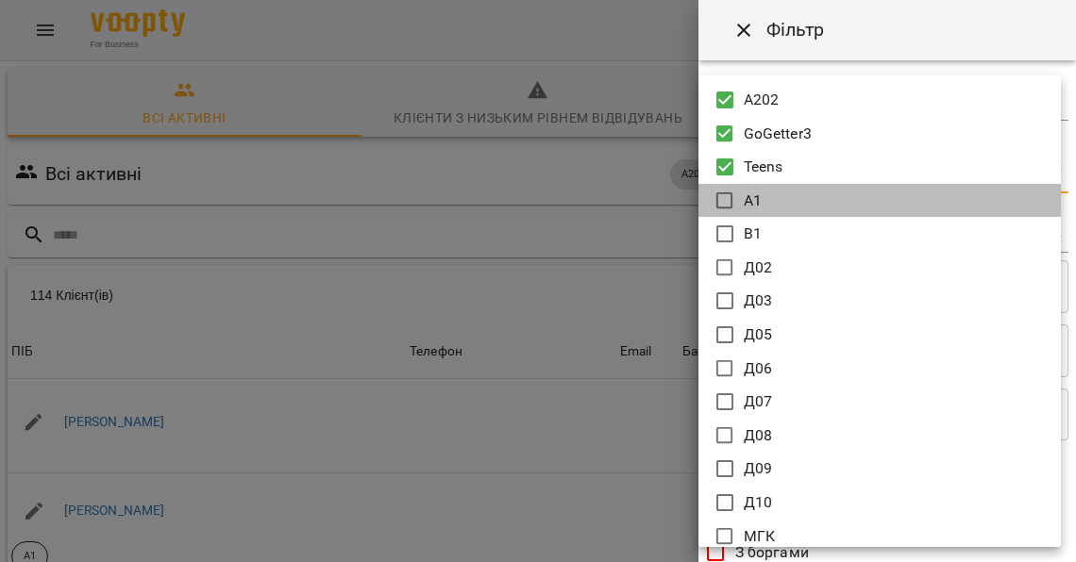
click at [725, 198] on icon at bounding box center [724, 201] width 23 height 23
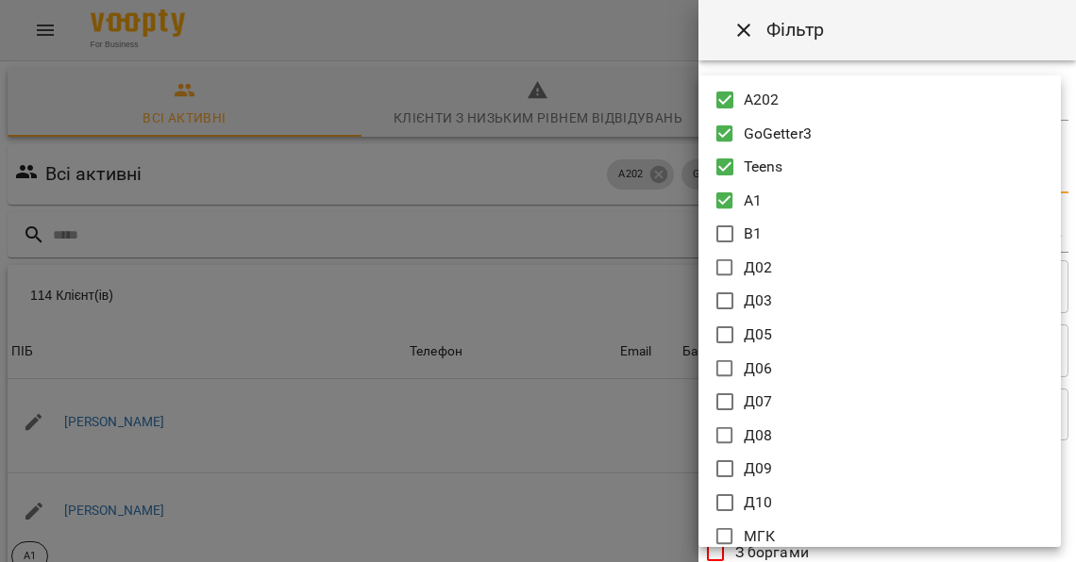
click at [717, 247] on li "В1" at bounding box center [879, 234] width 362 height 34
click at [721, 268] on icon at bounding box center [724, 268] width 23 height 23
click at [721, 238] on icon at bounding box center [724, 234] width 17 height 17
click at [721, 196] on icon at bounding box center [724, 201] width 17 height 17
click at [724, 307] on icon at bounding box center [724, 301] width 23 height 23
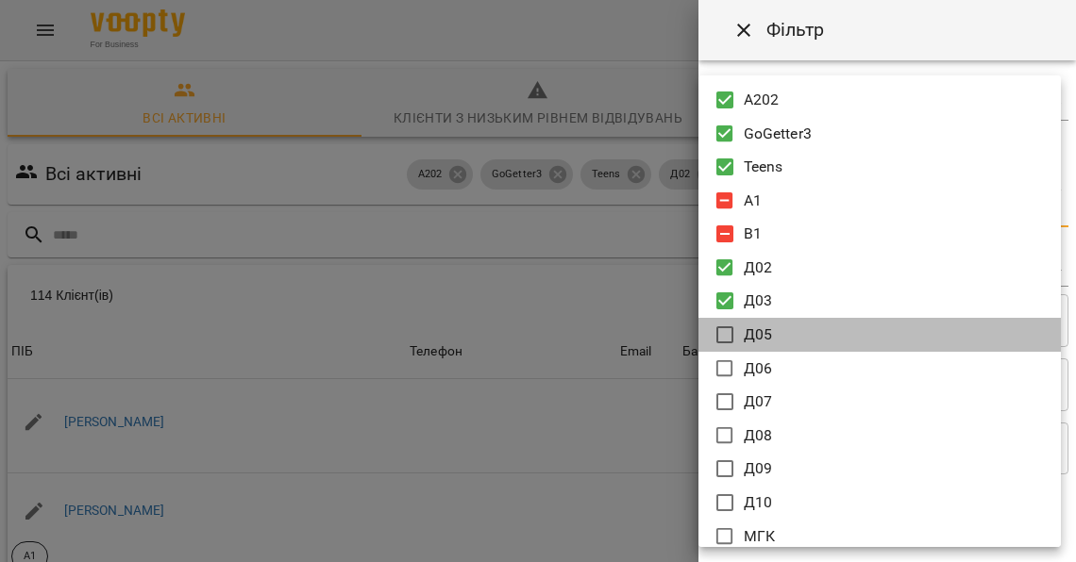
click at [725, 340] on icon at bounding box center [724, 335] width 23 height 23
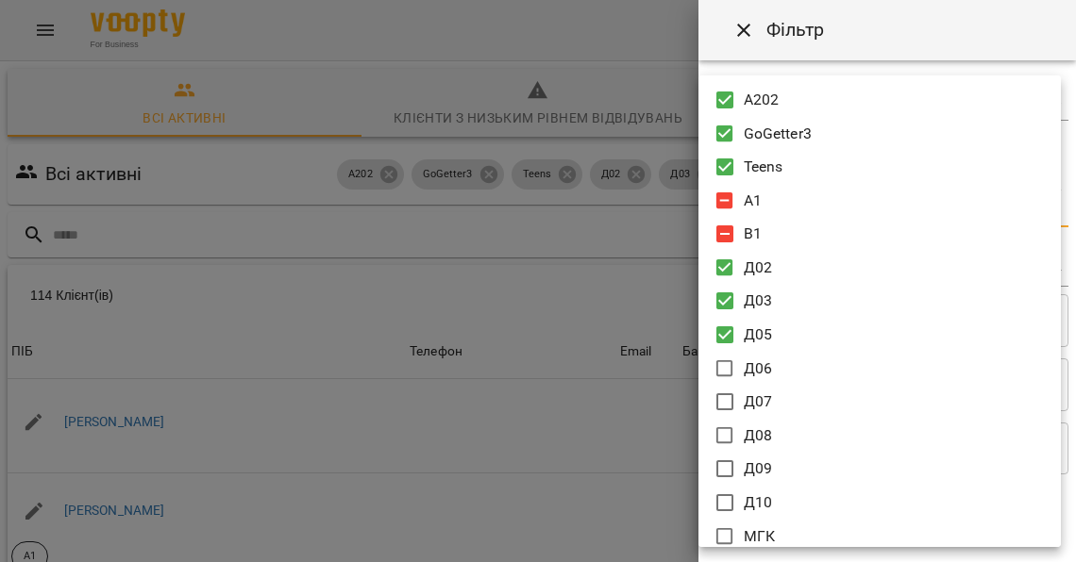
click at [724, 362] on icon at bounding box center [724, 369] width 23 height 23
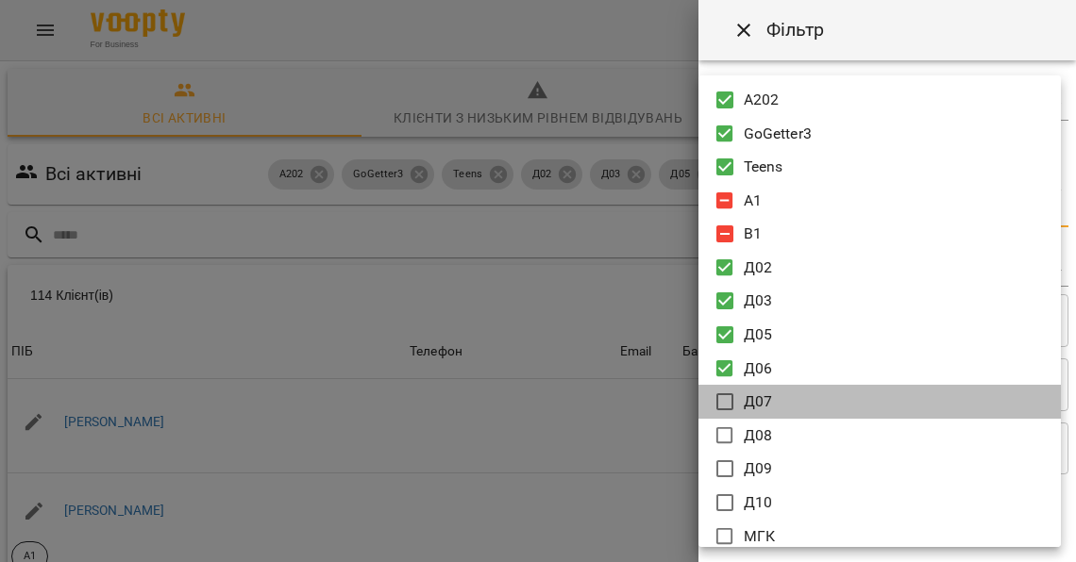
click at [724, 396] on icon at bounding box center [724, 402] width 23 height 23
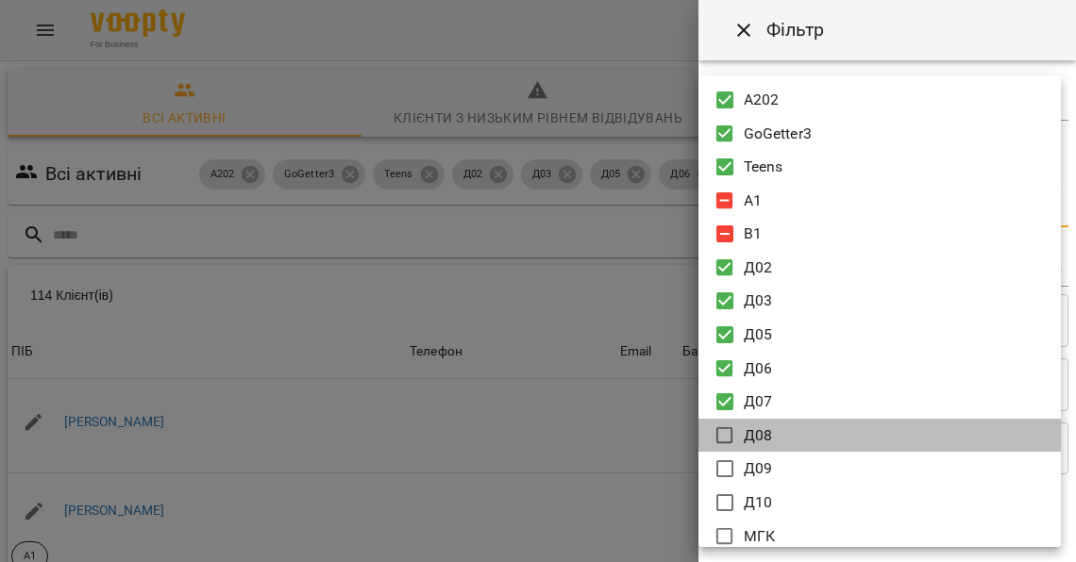
click at [724, 440] on icon at bounding box center [724, 436] width 23 height 23
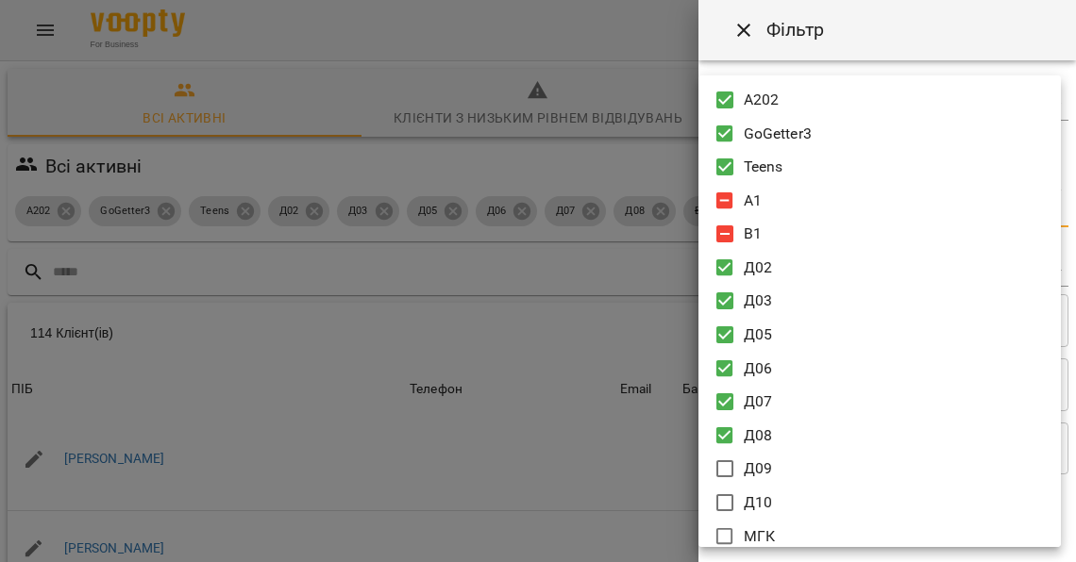
click at [724, 460] on icon at bounding box center [724, 469] width 23 height 23
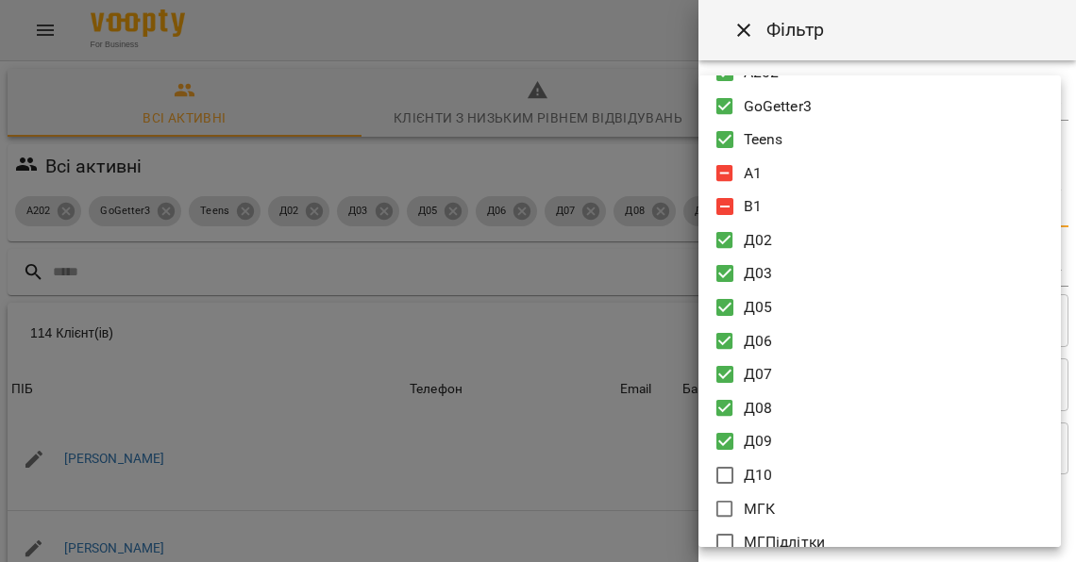
click at [721, 472] on icon at bounding box center [724, 475] width 23 height 23
type input "**********"
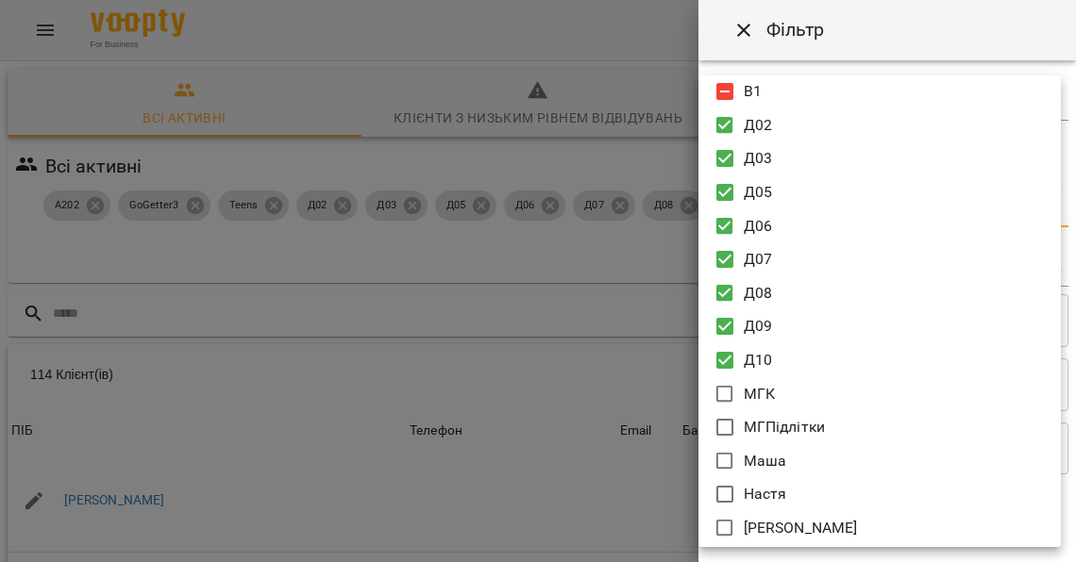
scroll to position [142, 0]
click at [856, 32] on div at bounding box center [538, 281] width 1076 height 562
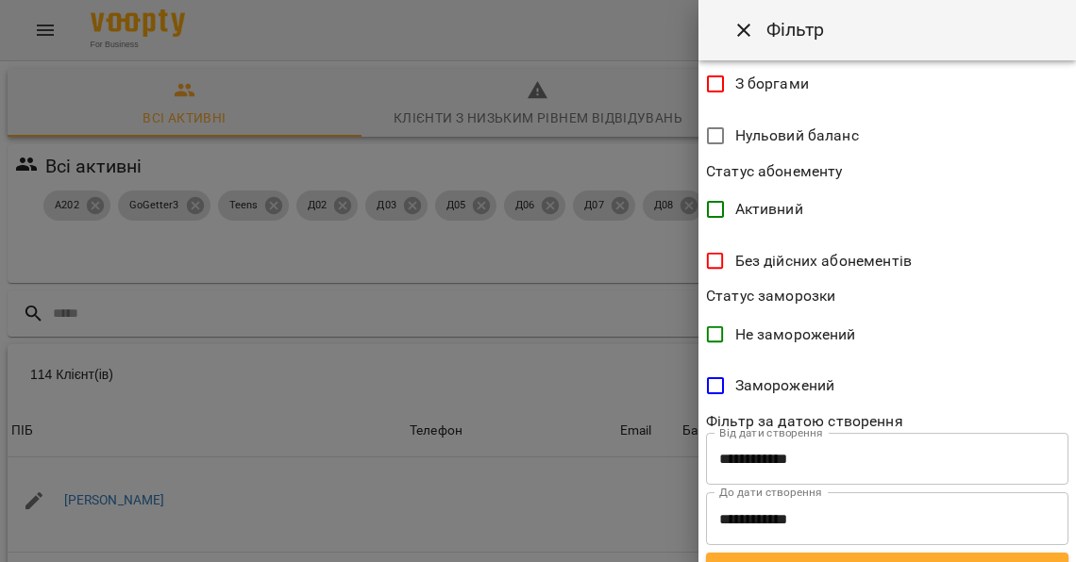
scroll to position [502, 0]
click at [819, 560] on span "Оновити" at bounding box center [887, 571] width 332 height 23
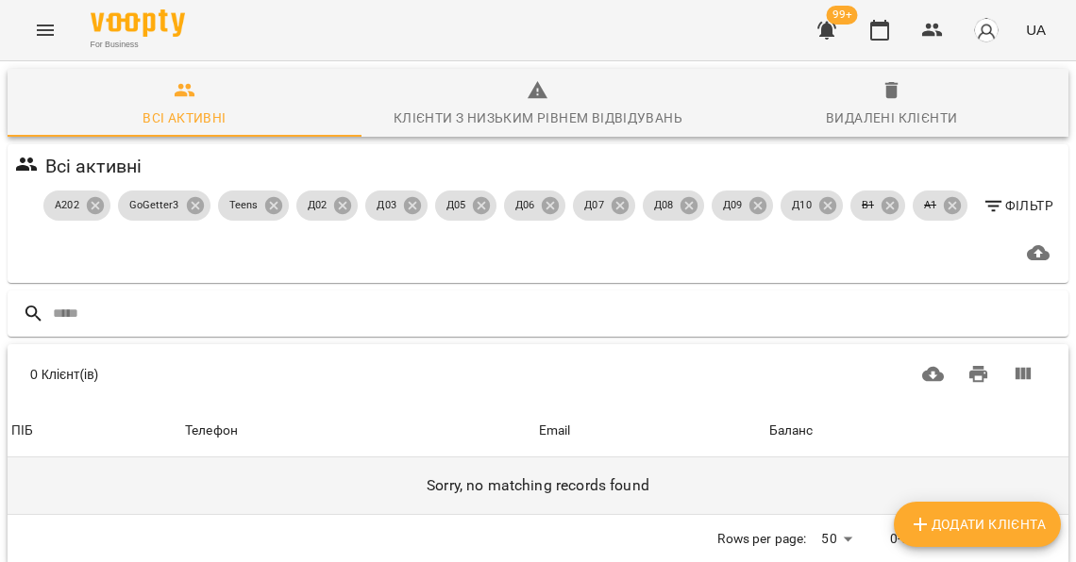
scroll to position [6, 0]
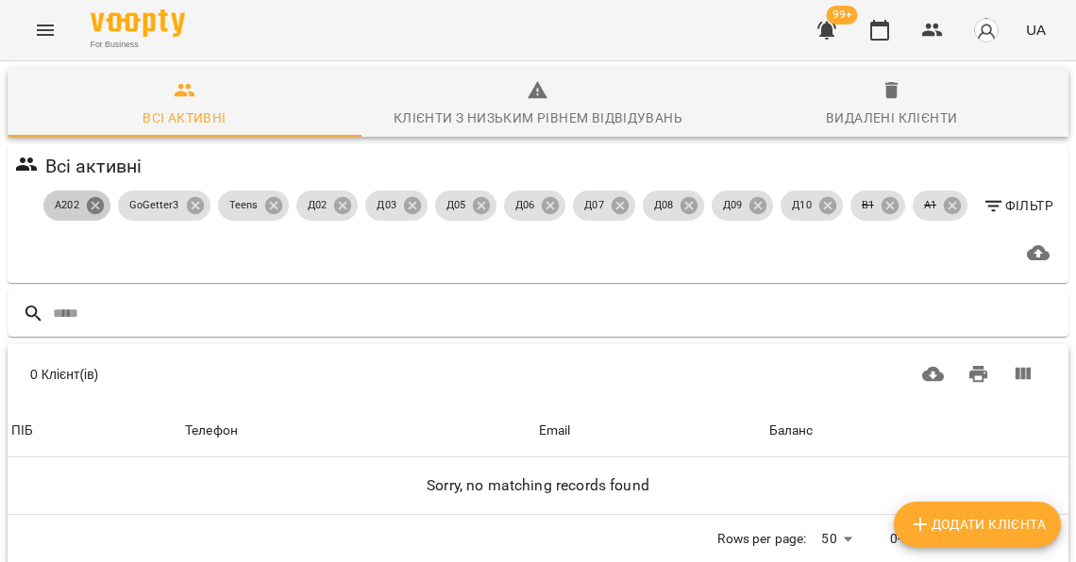
click at [98, 205] on icon at bounding box center [95, 205] width 17 height 17
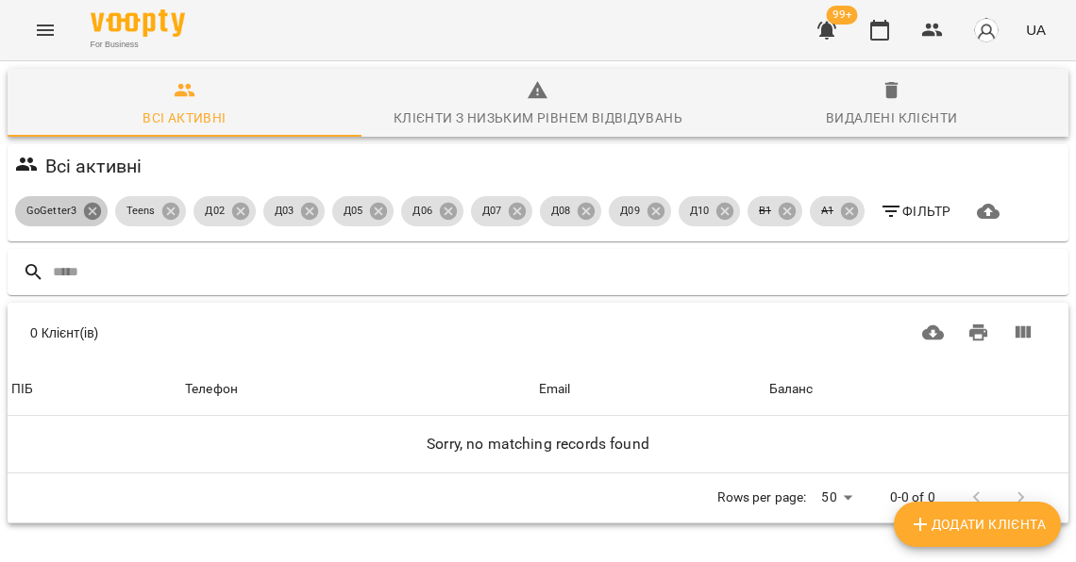
click at [94, 206] on icon at bounding box center [92, 211] width 17 height 17
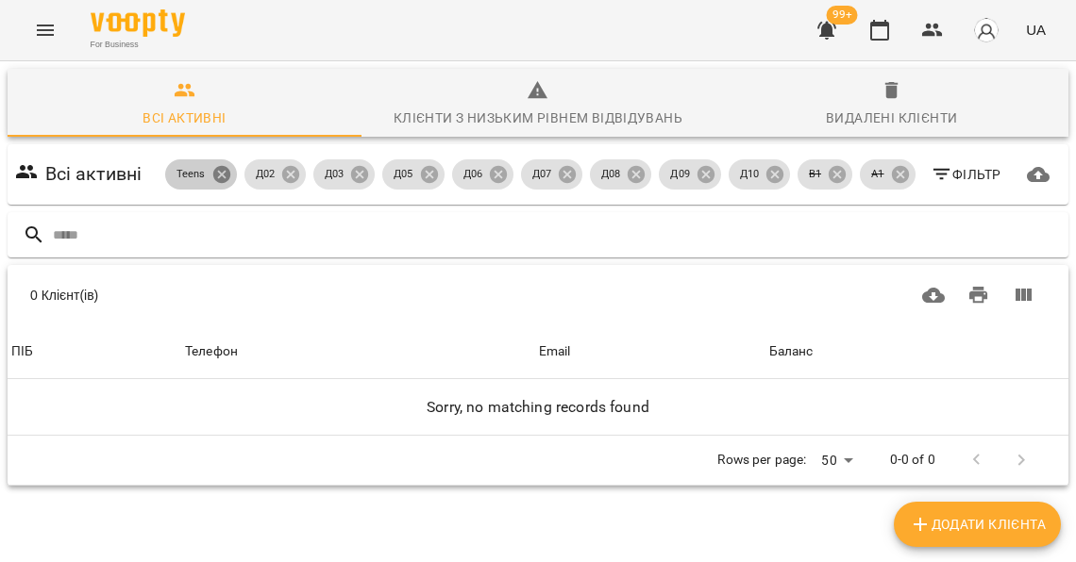
click at [223, 166] on icon at bounding box center [220, 174] width 17 height 17
click at [294, 167] on icon at bounding box center [290, 174] width 21 height 21
click at [367, 168] on icon at bounding box center [359, 174] width 17 height 17
click at [437, 166] on icon at bounding box center [428, 174] width 17 height 17
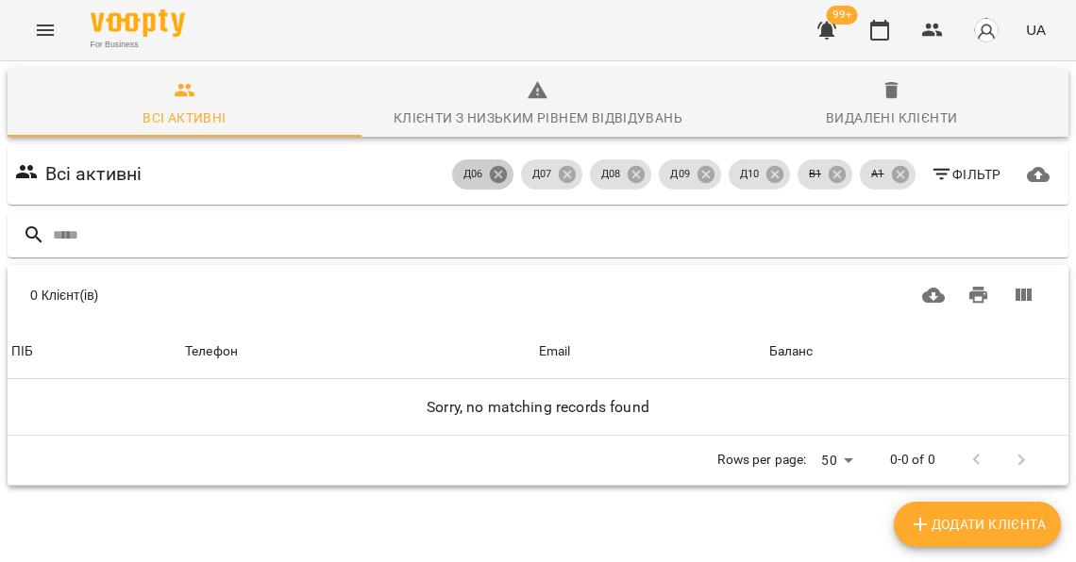
click at [500, 168] on icon at bounding box center [498, 174] width 17 height 17
click at [575, 170] on icon at bounding box center [567, 174] width 17 height 17
click at [645, 168] on icon at bounding box center [636, 174] width 17 height 17
click at [712, 166] on icon at bounding box center [705, 174] width 17 height 17
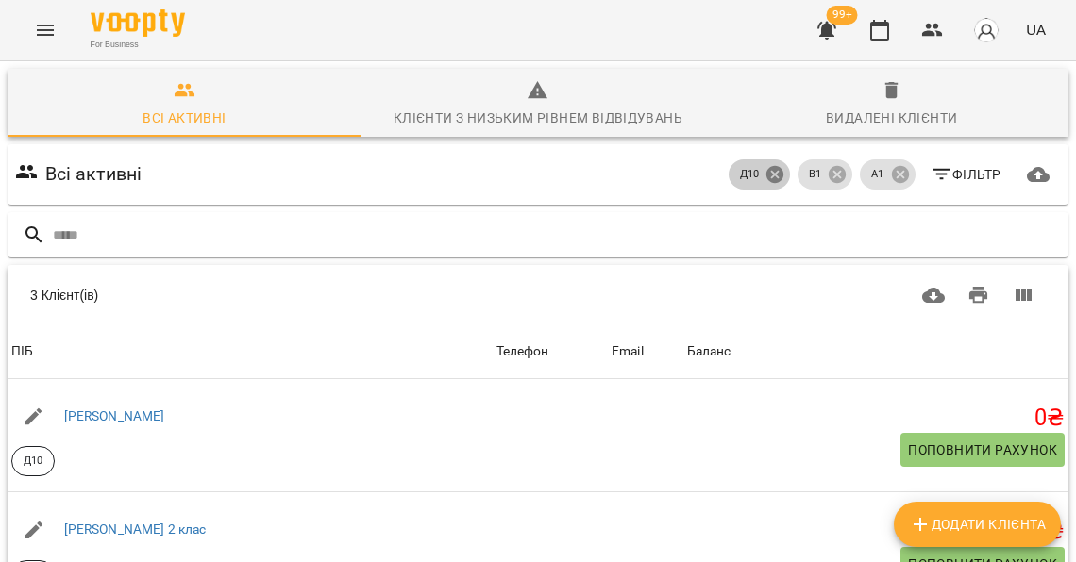
click at [783, 166] on icon at bounding box center [774, 174] width 17 height 17
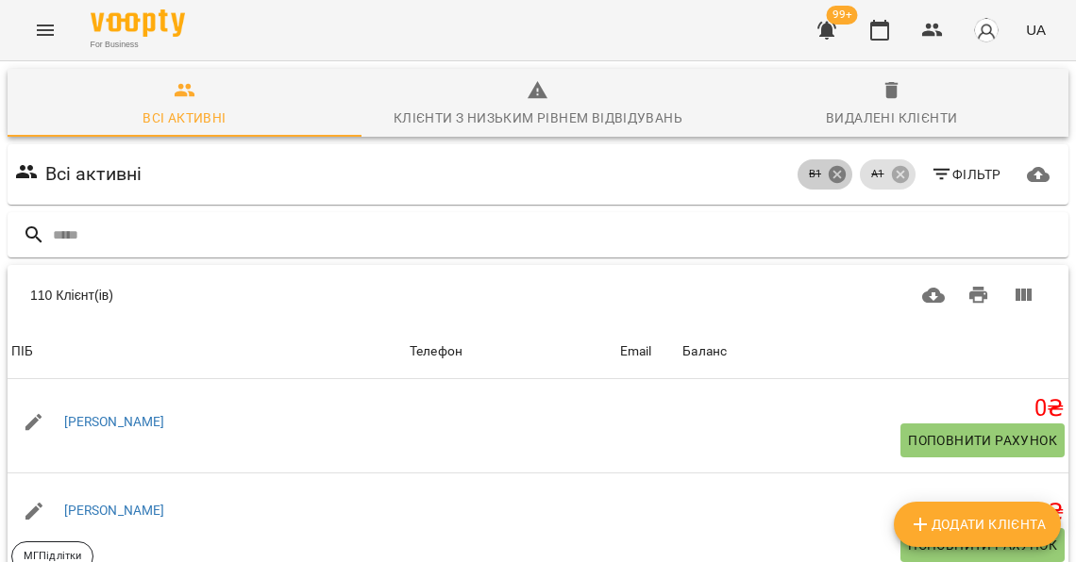
click at [846, 167] on icon at bounding box center [837, 174] width 21 height 21
click at [901, 166] on icon at bounding box center [899, 174] width 17 height 17
click at [966, 163] on span "Фільтр" at bounding box center [965, 174] width 71 height 23
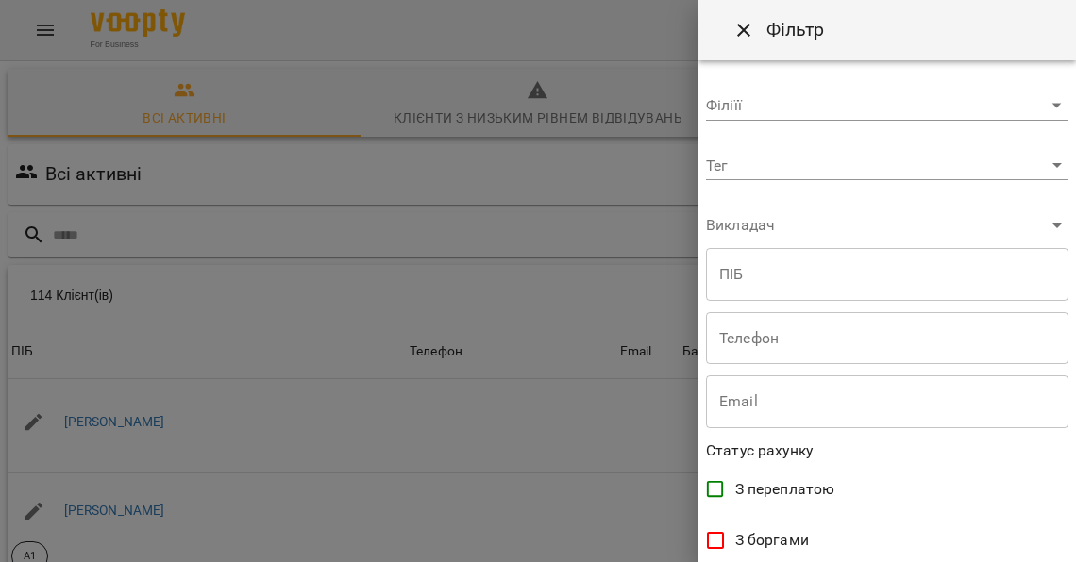
scroll to position [-1, 0]
click at [472, 201] on div at bounding box center [538, 281] width 1076 height 562
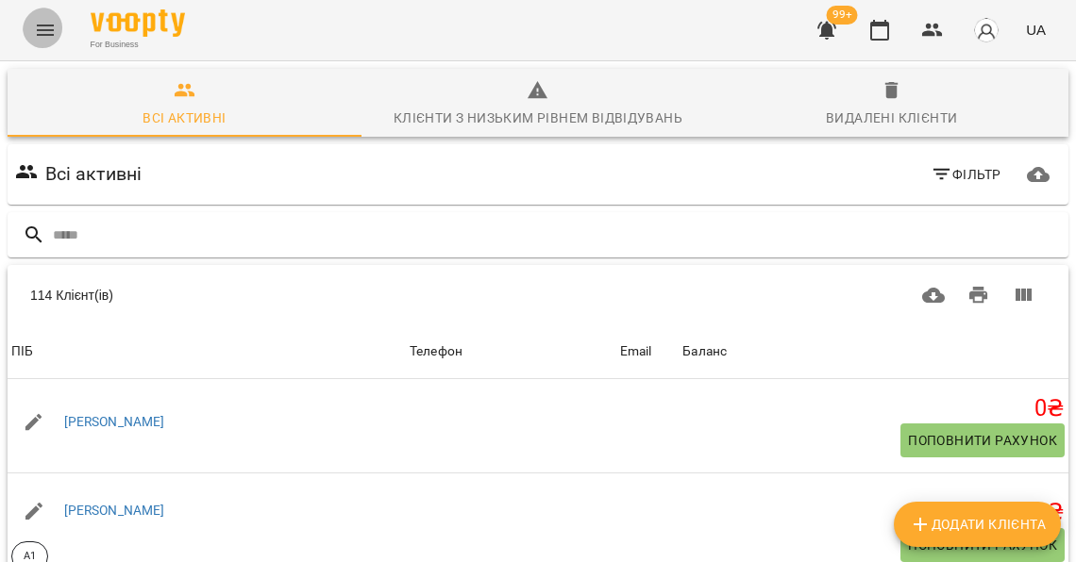
click at [42, 26] on icon "Menu" at bounding box center [45, 30] width 17 height 11
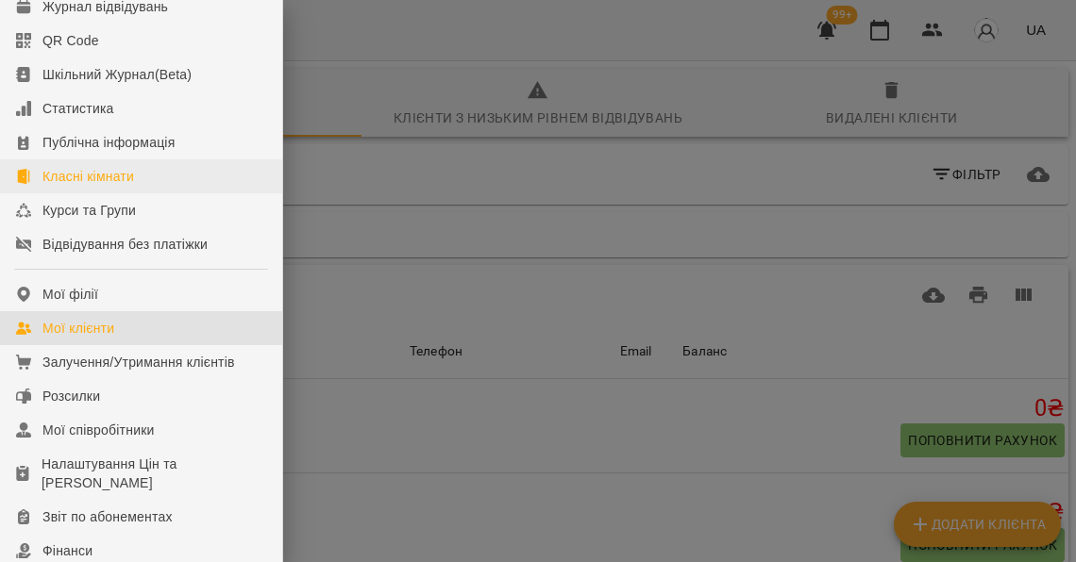
scroll to position [266, 0]
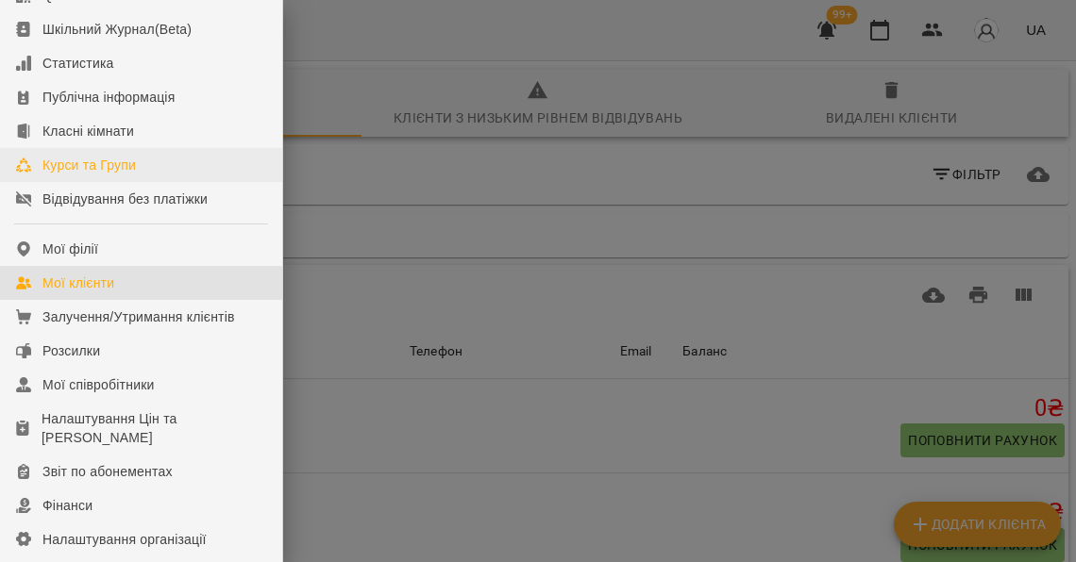
click at [126, 167] on div "Курси та Групи" at bounding box center [88, 165] width 93 height 19
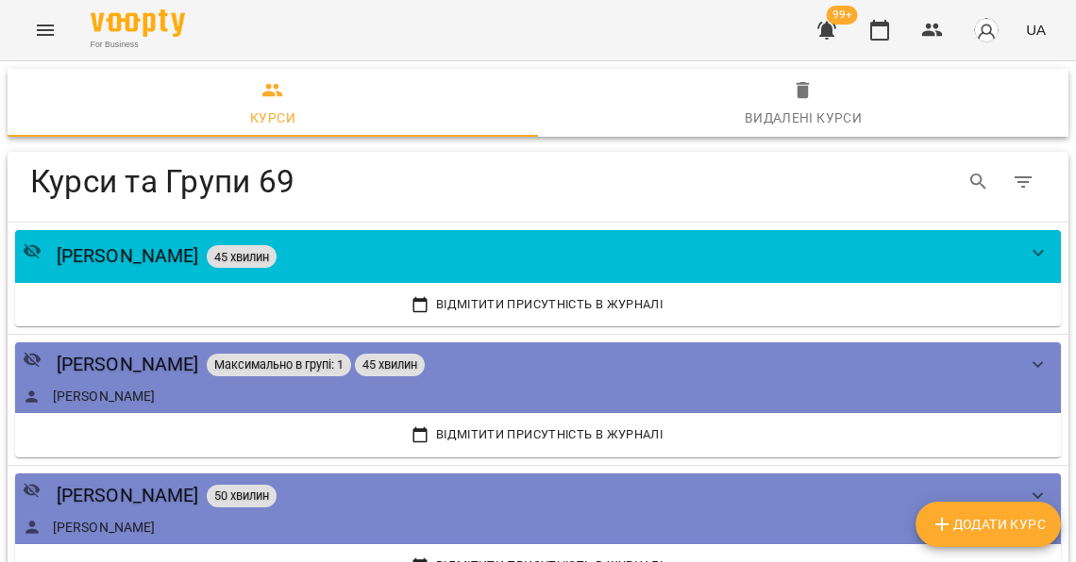
click at [284, 178] on h4 "Курси та Групи 69" at bounding box center [327, 181] width 595 height 39
click at [1019, 181] on icon "Table Toolbar" at bounding box center [1023, 182] width 23 height 23
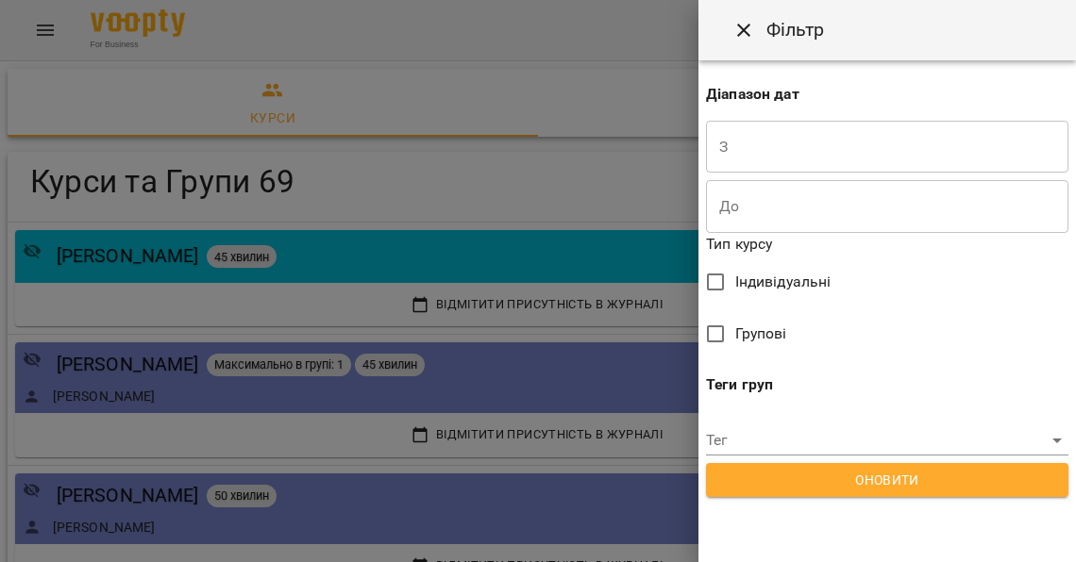
click at [737, 431] on body "For Business 99+ UA Курси Видалені курси Курси та Групи 69 Курси та Групи 69 [P…" at bounding box center [538, 283] width 1076 height 567
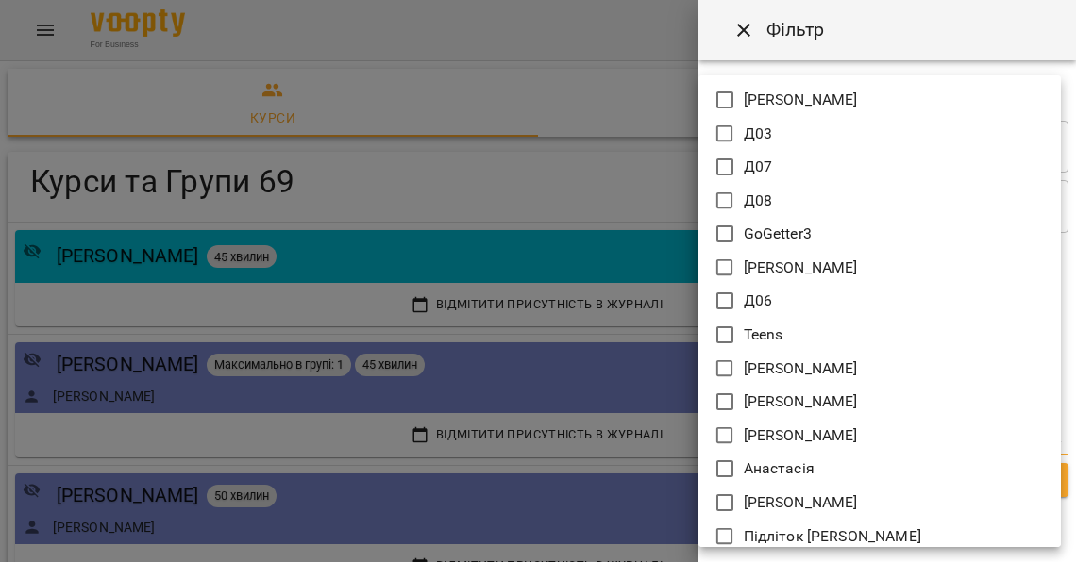
click at [737, 37] on div at bounding box center [538, 281] width 1076 height 562
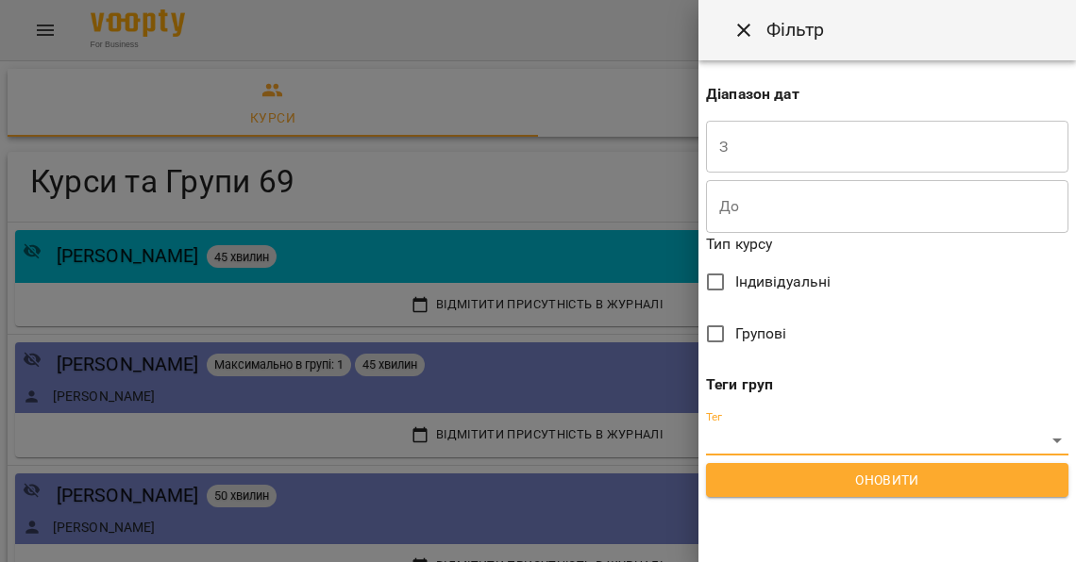
click at [748, 26] on icon "Close" at bounding box center [743, 30] width 23 height 23
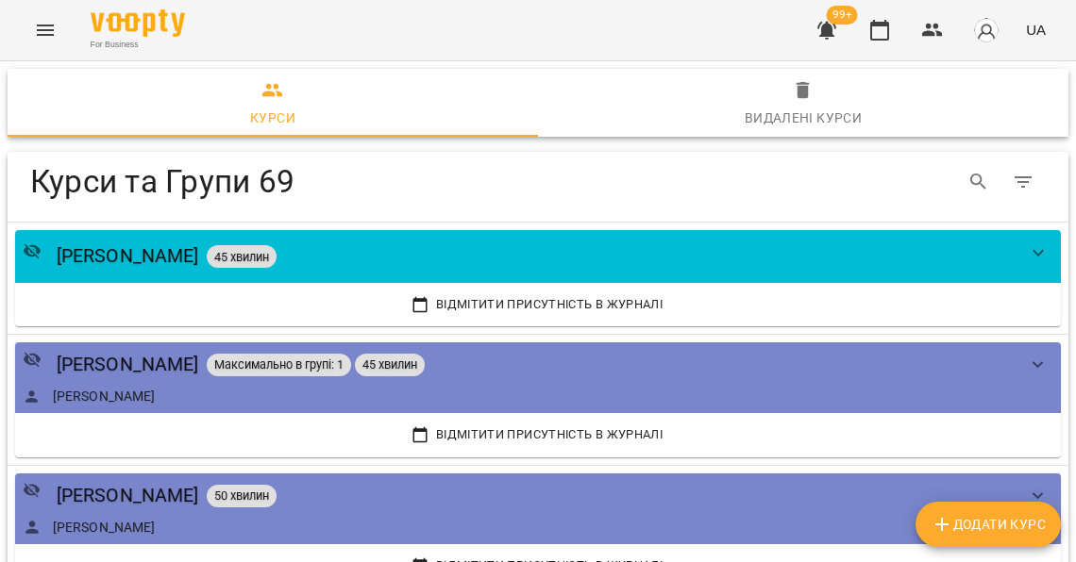
click at [499, 209] on div "Курси та Групи 69" at bounding box center [538, 182] width 1061 height 60
click at [1030, 176] on icon "Table Toolbar" at bounding box center [1023, 182] width 23 height 23
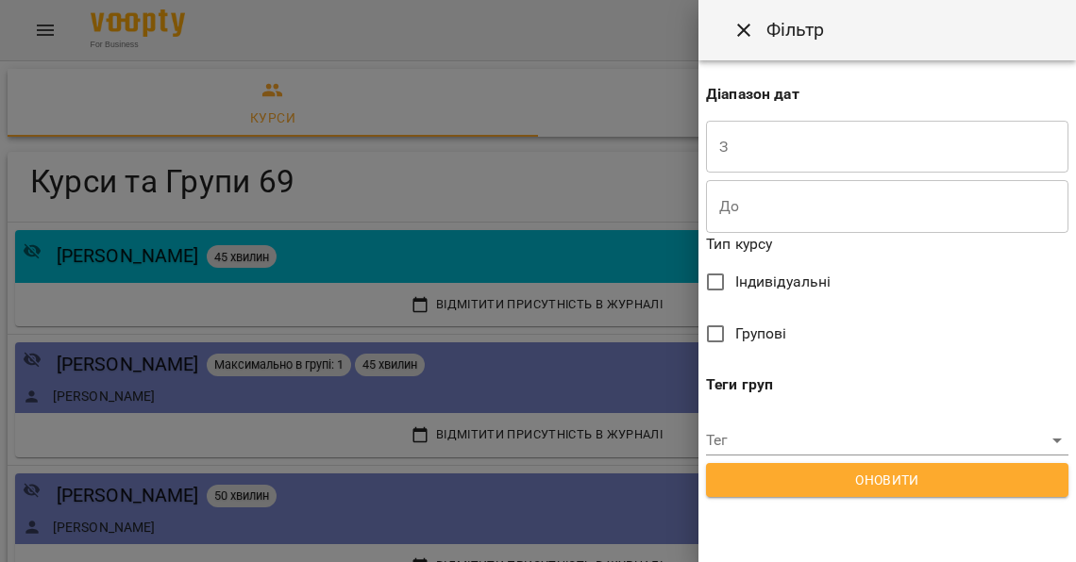
click at [751, 427] on body "For Business 99+ UA Курси Видалені курси Курси та Групи 69 Курси та Групи 69 [P…" at bounding box center [538, 283] width 1076 height 567
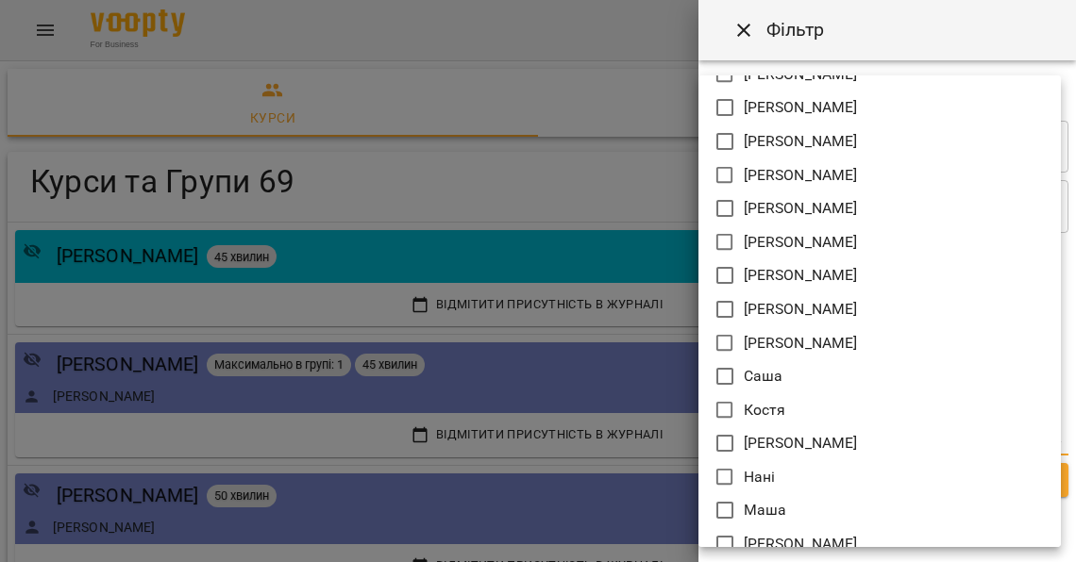
scroll to position [1702, 0]
click at [578, 165] on div at bounding box center [538, 281] width 1076 height 562
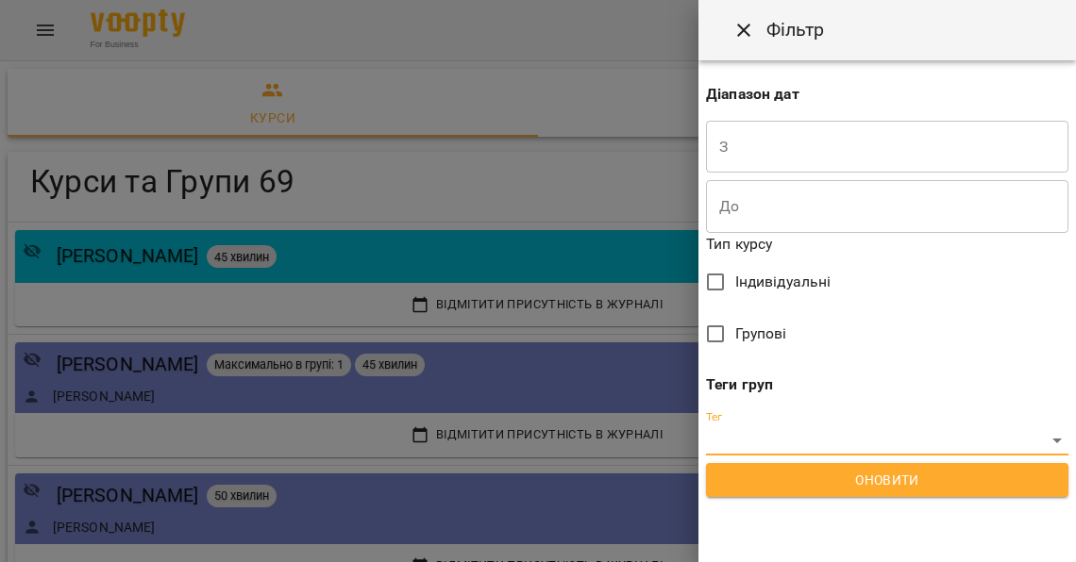
click at [742, 414] on div "Тег ​" at bounding box center [887, 432] width 362 height 45
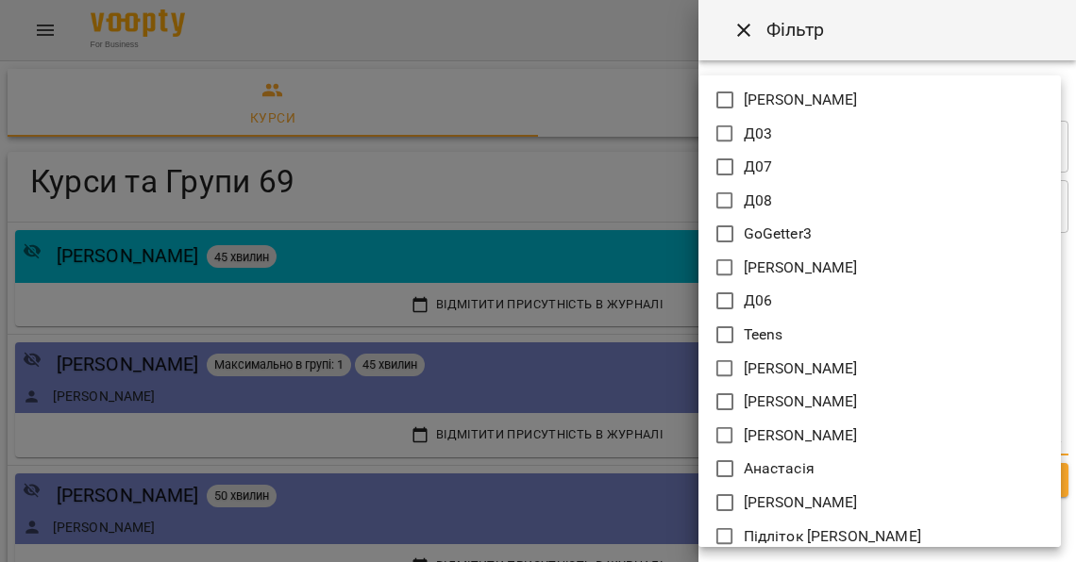
click at [739, 428] on body "For Business 99+ UA Курси Видалені курси Курси та Групи 69 Курси та Групи 69 [P…" at bounding box center [538, 283] width 1076 height 567
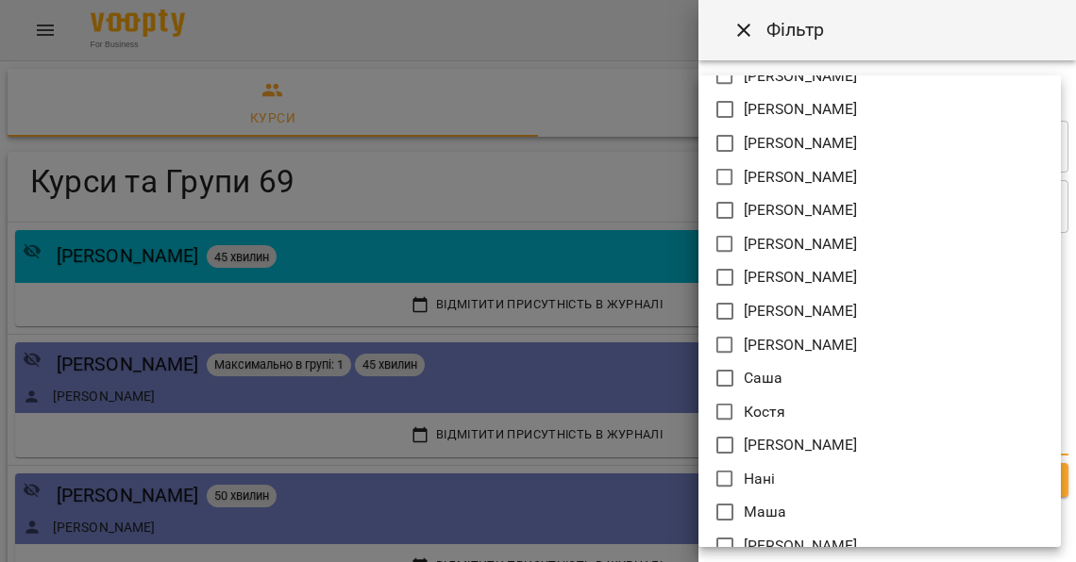
click at [597, 166] on div at bounding box center [538, 281] width 1076 height 562
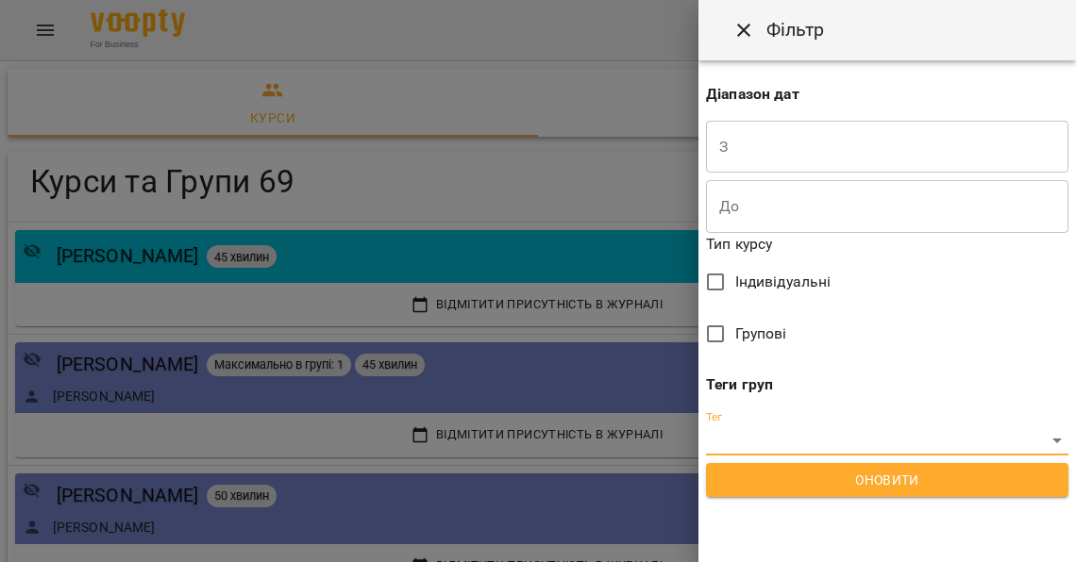
click at [808, 143] on input "text" at bounding box center [887, 147] width 362 height 53
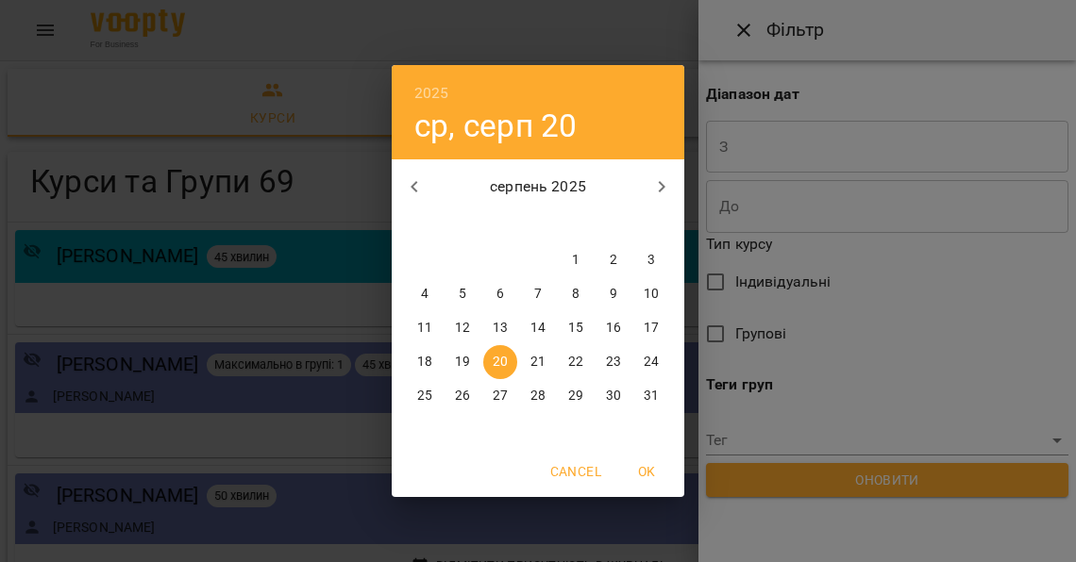
click at [770, 248] on div "2025 ср, серп 20 серпень 2025 пн вт ср чт пт сб нд 28 29 30 31 1 2 3 4 5 6 7 8 …" at bounding box center [538, 281] width 1076 height 562
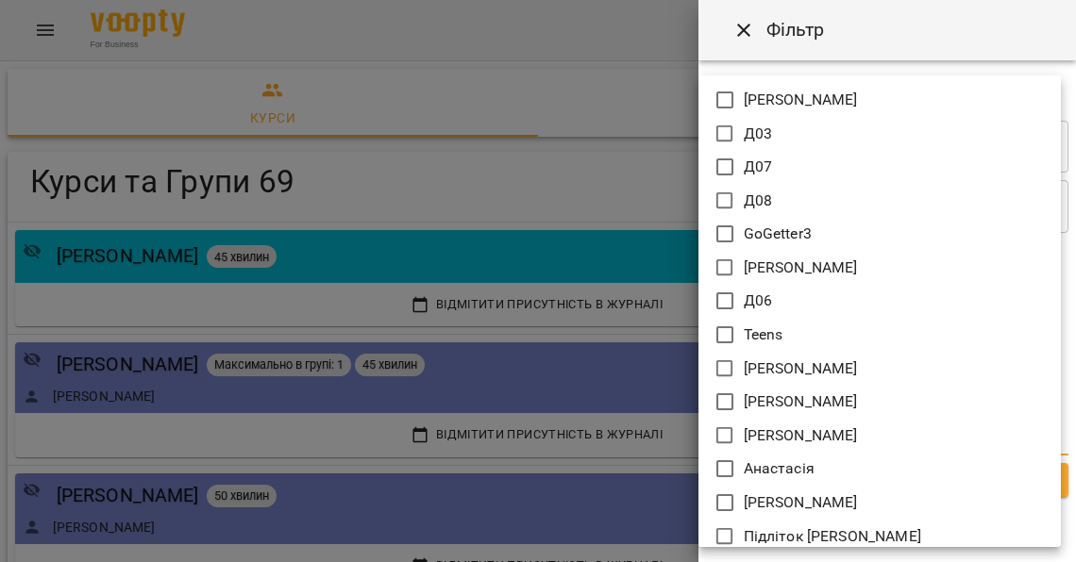
click at [755, 427] on body "For Business 99+ UA Курси Видалені курси Курси та Групи 69 Курси та Групи 69 [P…" at bounding box center [538, 283] width 1076 height 567
click at [796, 45] on div at bounding box center [538, 281] width 1076 height 562
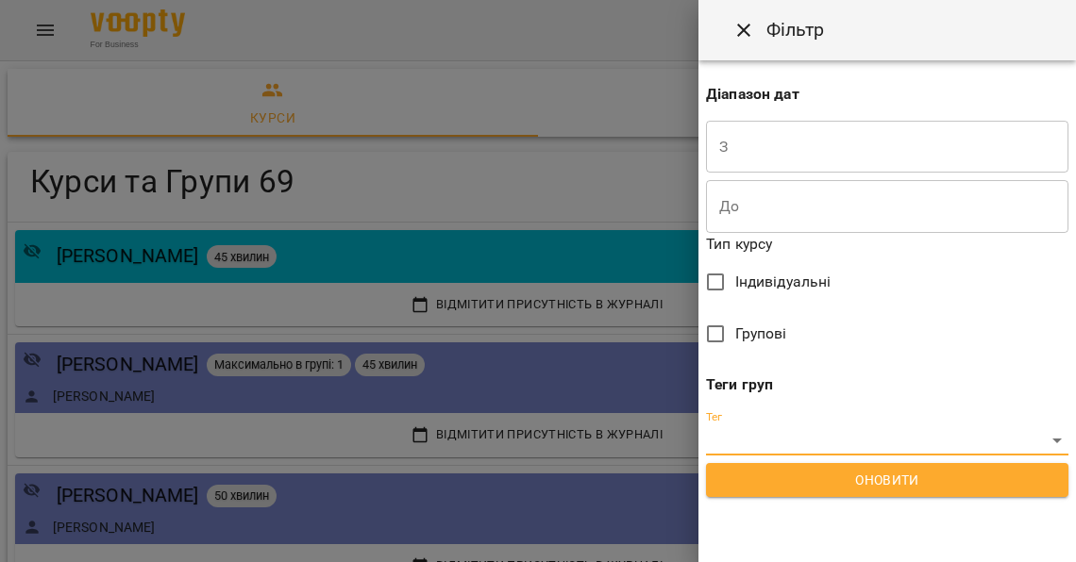
click at [736, 25] on icon "Close" at bounding box center [743, 30] width 23 height 23
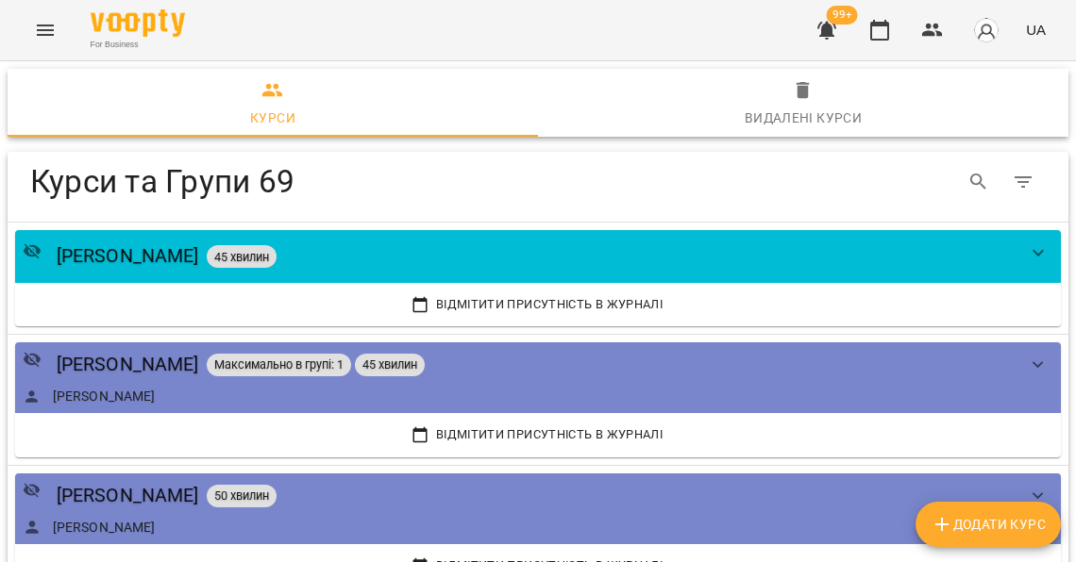
click at [45, 34] on icon "Menu" at bounding box center [45, 30] width 23 height 23
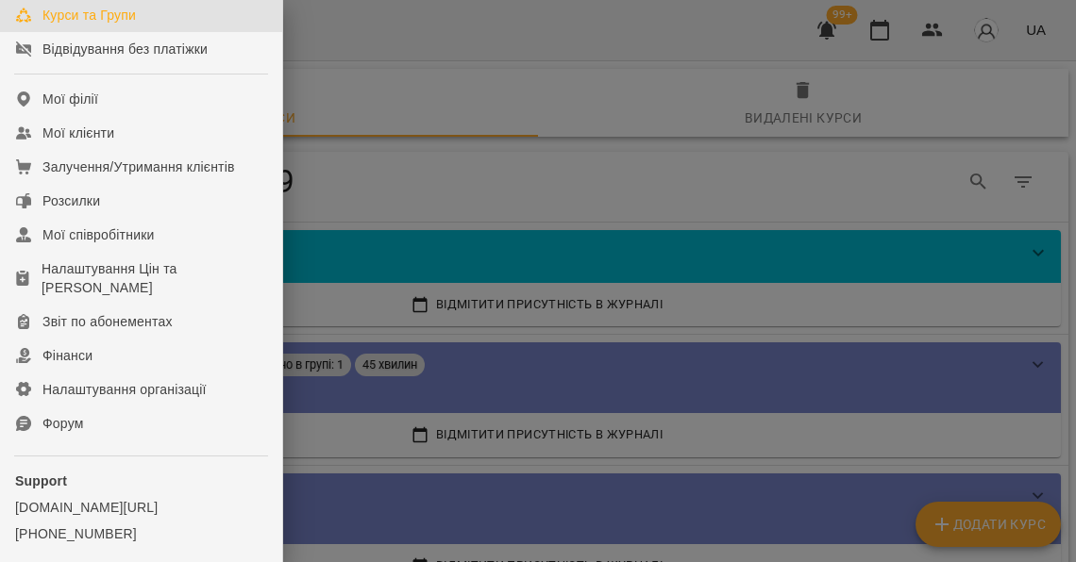
scroll to position [438, 0]
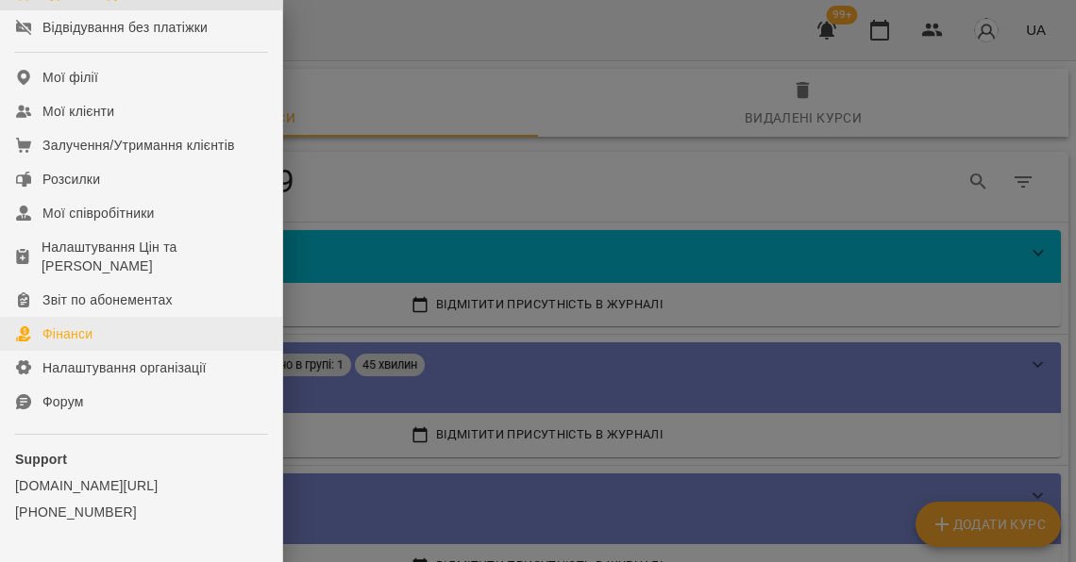
click at [113, 351] on link "Фінанси" at bounding box center [141, 334] width 282 height 34
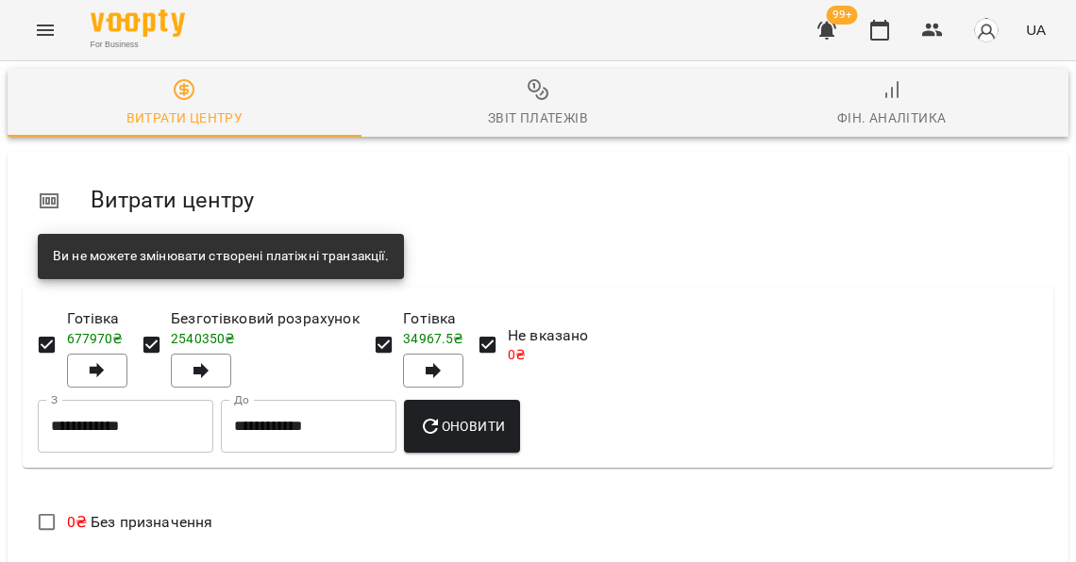
click at [510, 143] on div "**********" at bounding box center [538, 470] width 1076 height 803
click at [515, 101] on span "Звіт платежів" at bounding box center [538, 103] width 331 height 51
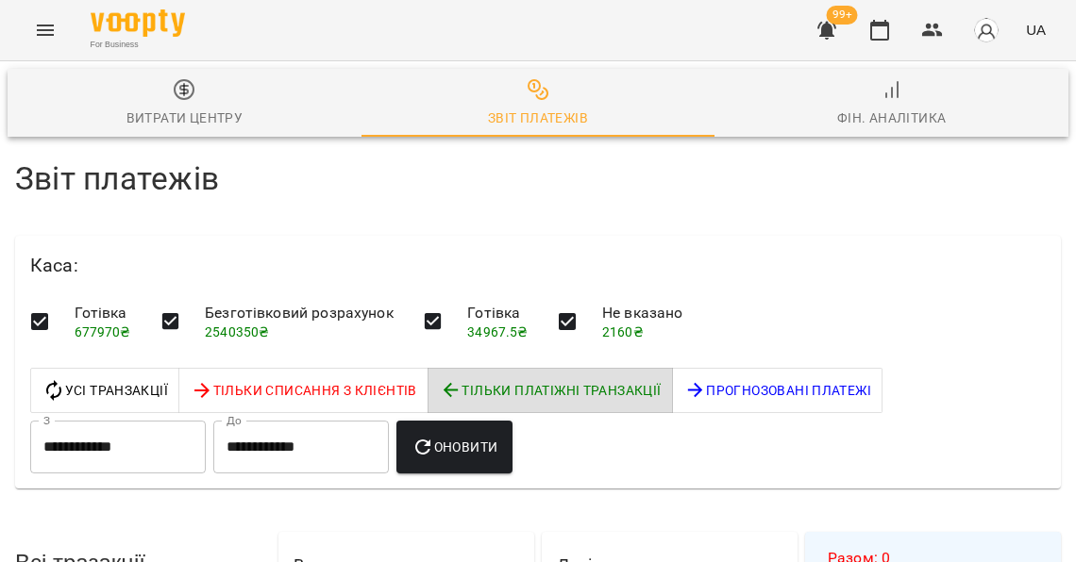
click at [879, 108] on div "Фін. Аналітика" at bounding box center [891, 118] width 109 height 23
